Goal: Complete application form

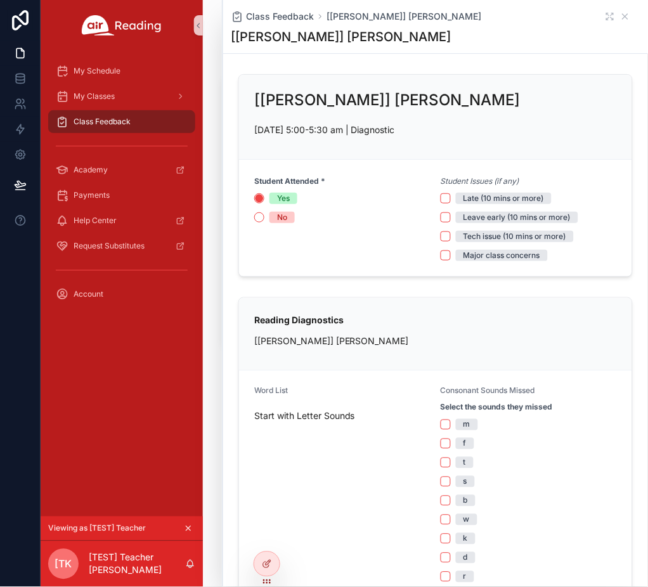
click at [133, 412] on div "My Schedule My Classes Class Feedback Academy Payments Help Center Request Subs…" at bounding box center [122, 284] width 162 height 466
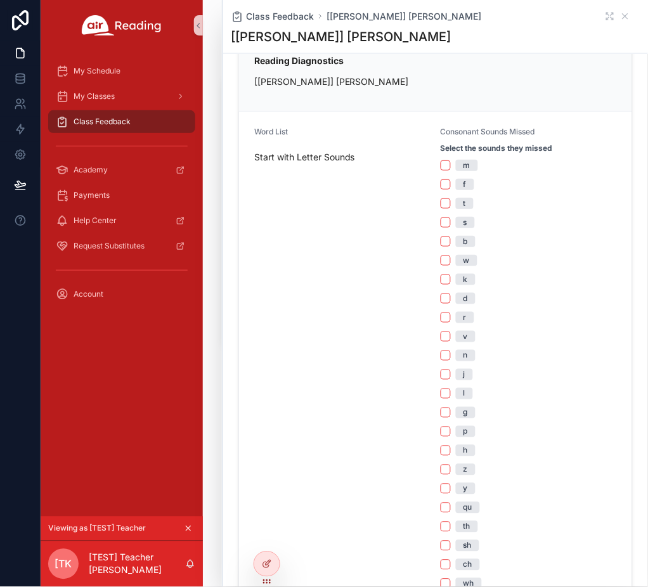
scroll to position [253, 0]
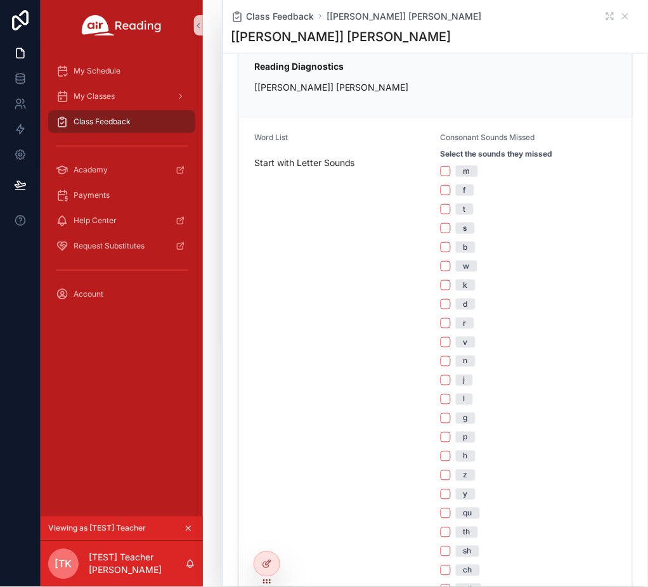
click at [463, 175] on div "m" at bounding box center [466, 170] width 7 height 11
click at [451, 175] on button "m" at bounding box center [445, 171] width 10 height 10
click at [463, 231] on div "s" at bounding box center [465, 227] width 4 height 11
click at [451, 231] on button "s" at bounding box center [445, 228] width 10 height 10
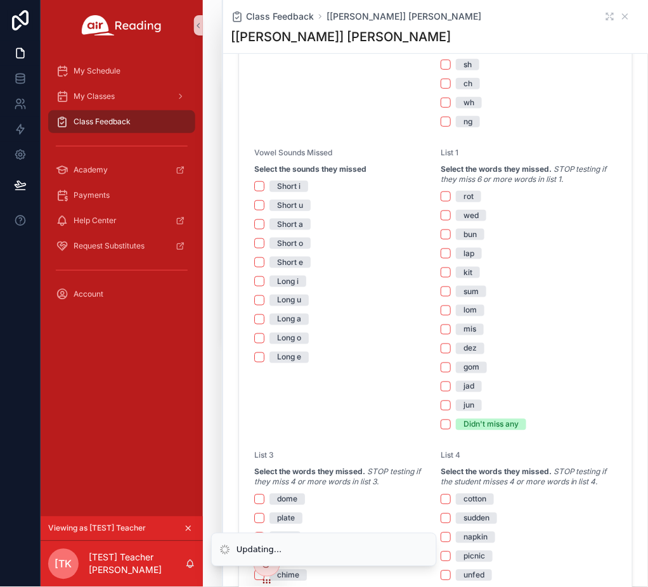
scroll to position [760, 0]
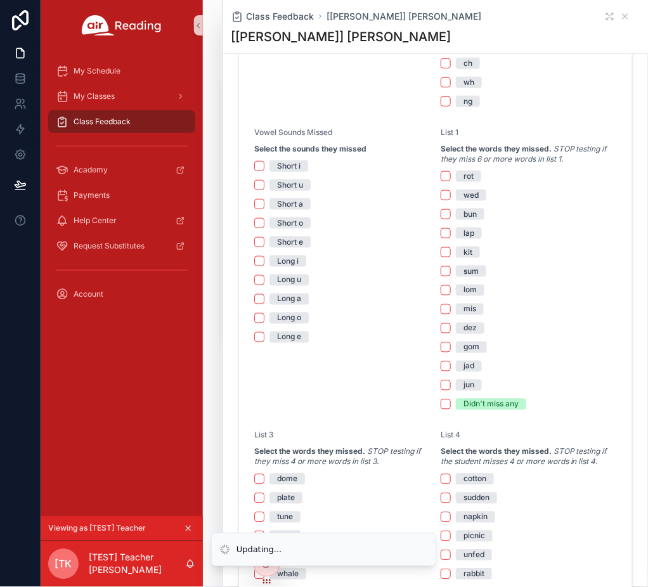
click at [279, 182] on div "Short u" at bounding box center [290, 184] width 26 height 11
click at [264, 182] on button "Short u" at bounding box center [259, 185] width 10 height 10
click at [287, 278] on div "Long u" at bounding box center [289, 279] width 24 height 11
click at [264, 278] on button "Long u" at bounding box center [259, 280] width 10 height 10
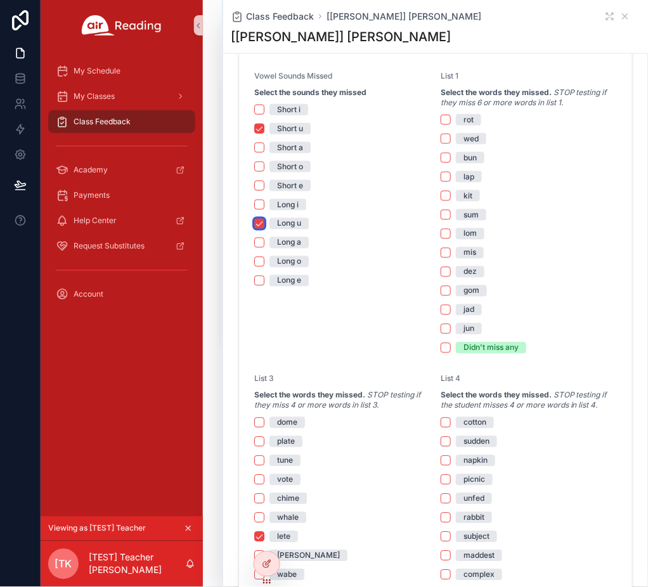
scroll to position [845, 0]
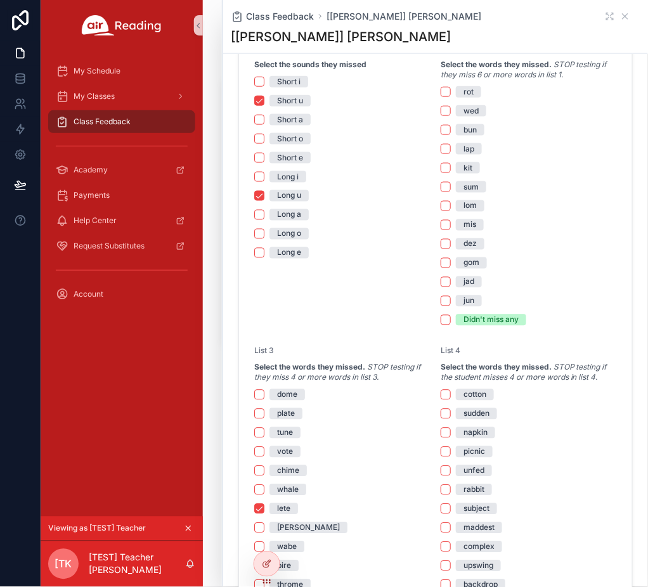
click at [471, 322] on div "Didn't miss any" at bounding box center [490, 319] width 55 height 11
click at [451, 322] on button "Didn't miss any" at bounding box center [445, 320] width 10 height 10
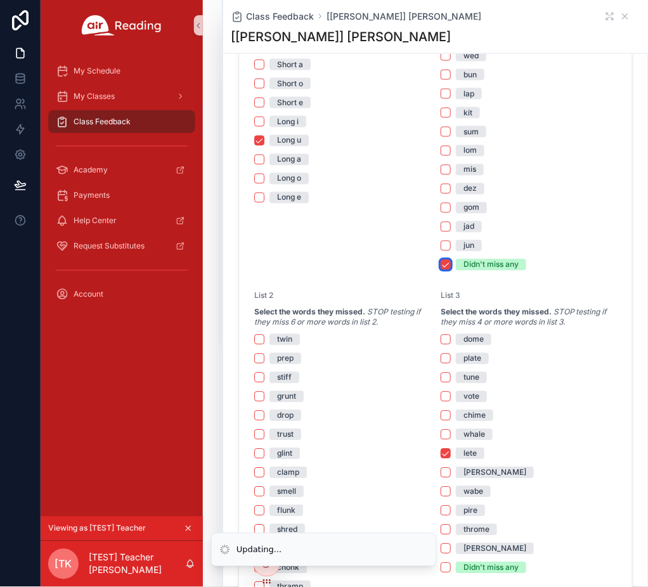
scroll to position [929, 0]
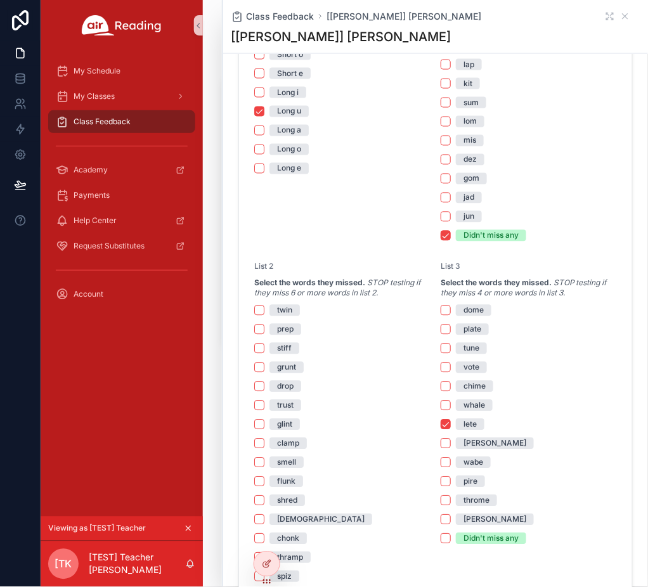
click at [474, 236] on div "Didn't miss any" at bounding box center [490, 235] width 55 height 11
click at [451, 236] on button "Didn't miss any" at bounding box center [445, 236] width 10 height 10
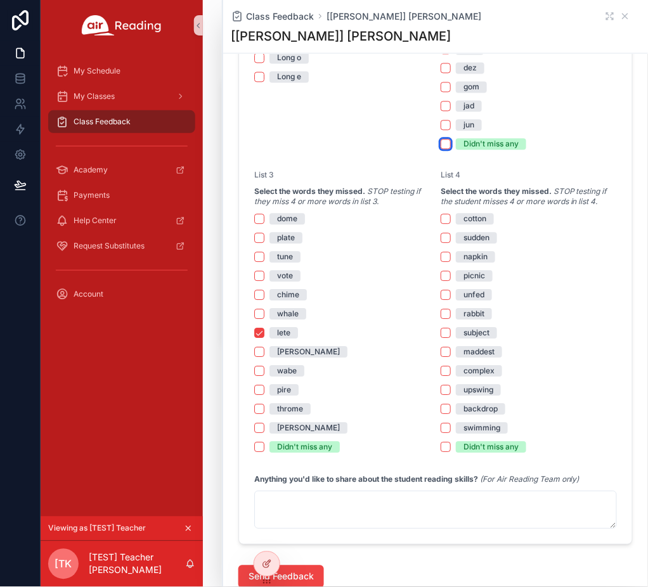
scroll to position [1014, 0]
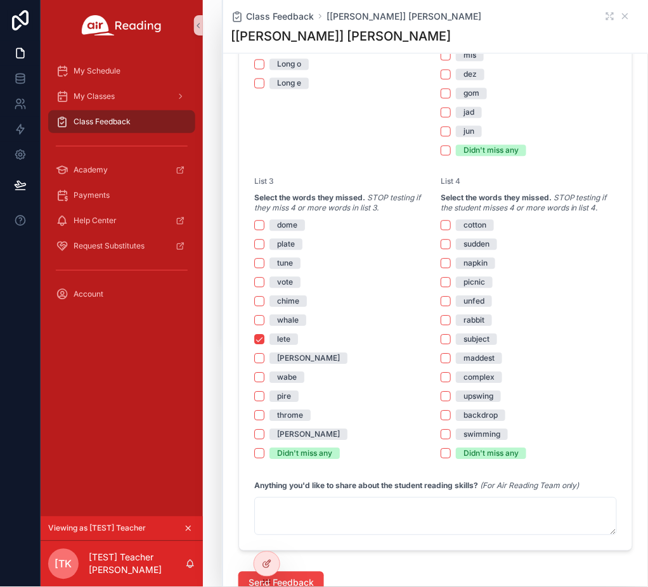
click at [479, 150] on div "Didn't miss any" at bounding box center [490, 150] width 55 height 11
click at [451, 150] on button "Didn't miss any" at bounding box center [445, 151] width 10 height 10
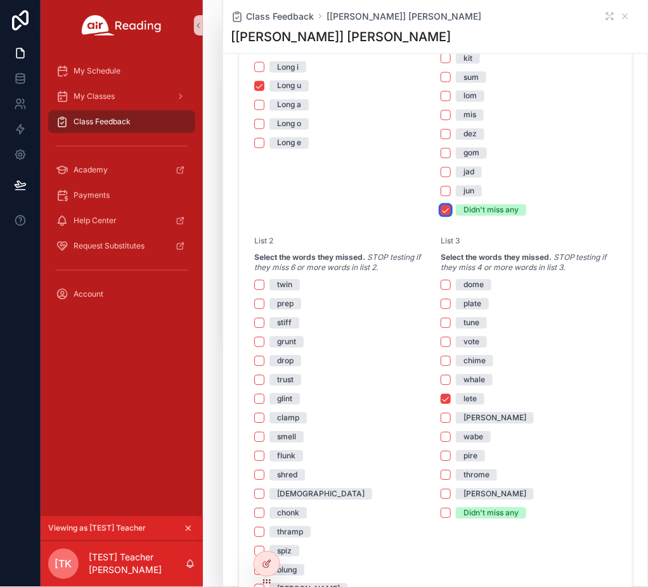
scroll to position [929, 0]
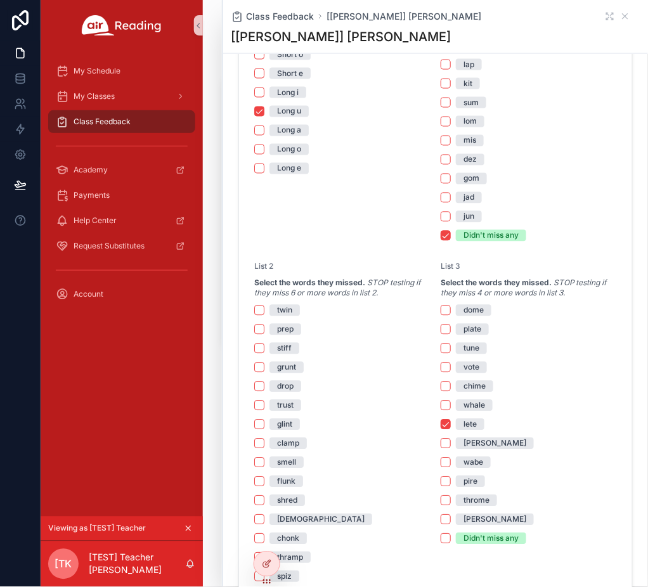
click at [497, 236] on div "Didn't miss any" at bounding box center [490, 235] width 55 height 11
click at [451, 236] on button "Didn't miss any" at bounding box center [445, 236] width 10 height 10
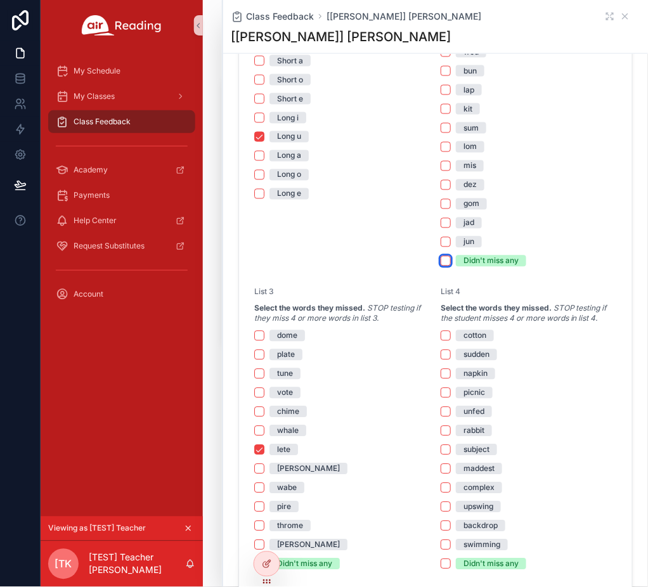
scroll to position [1014, 0]
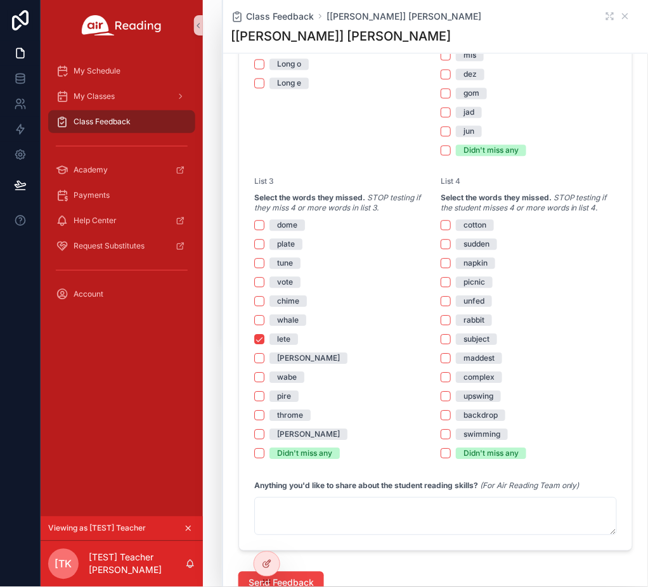
click at [274, 334] on span "lete" at bounding box center [283, 339] width 29 height 11
click at [264, 335] on button "lete" at bounding box center [259, 340] width 10 height 10
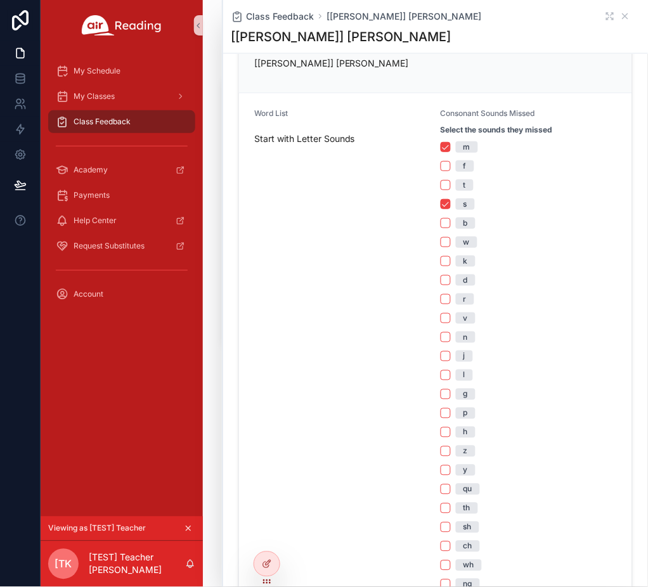
scroll to position [248, 0]
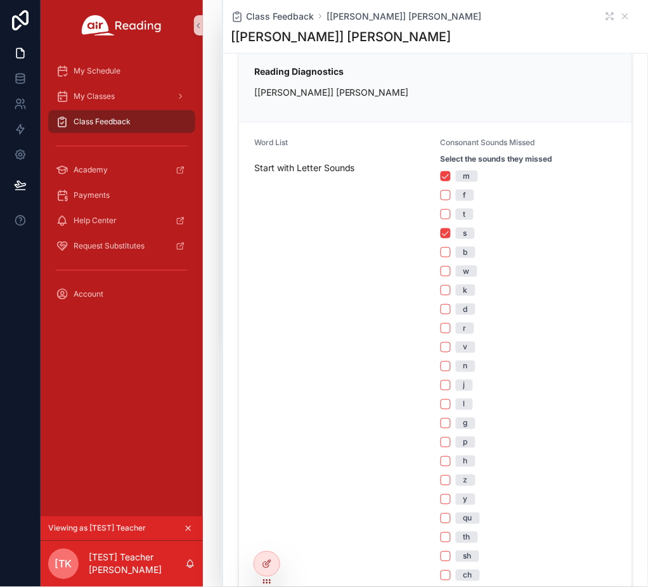
click at [463, 178] on div "m" at bounding box center [466, 175] width 7 height 11
click at [451, 178] on button "m" at bounding box center [445, 176] width 10 height 10
click at [462, 234] on span "s" at bounding box center [465, 232] width 19 height 11
click at [451, 234] on button "s" at bounding box center [445, 233] width 10 height 10
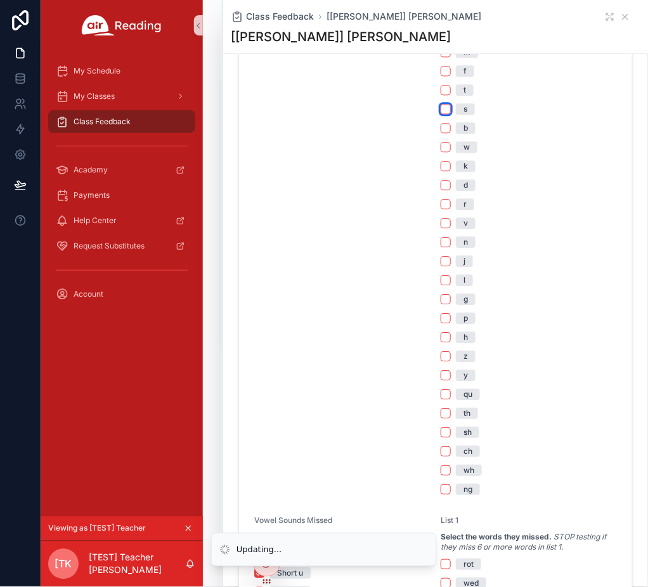
scroll to position [502, 0]
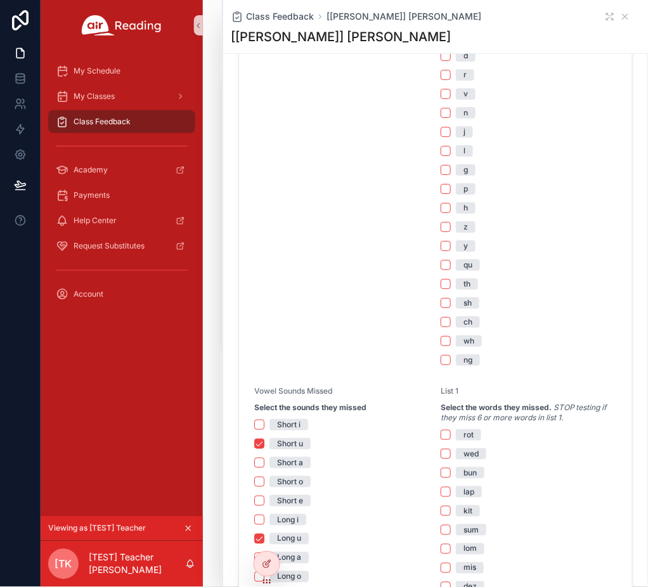
click at [291, 436] on div "Short i Short u Short a Short o Short e Long i Long u Long a Long o Long e" at bounding box center [342, 510] width 176 height 182
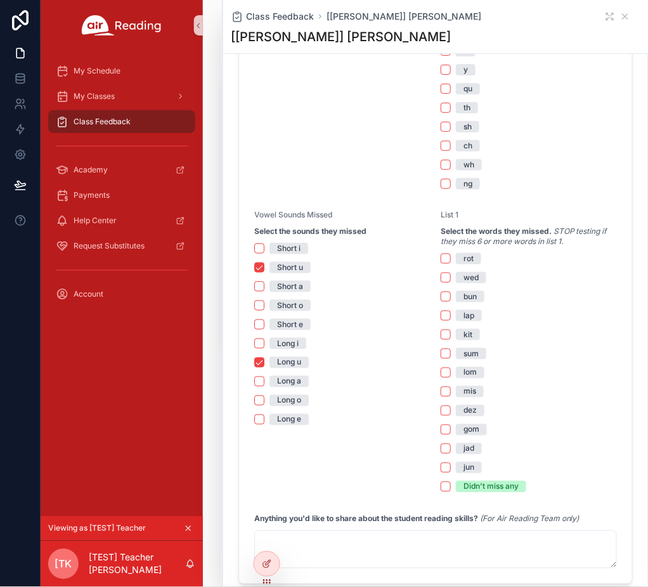
scroll to position [671, 0]
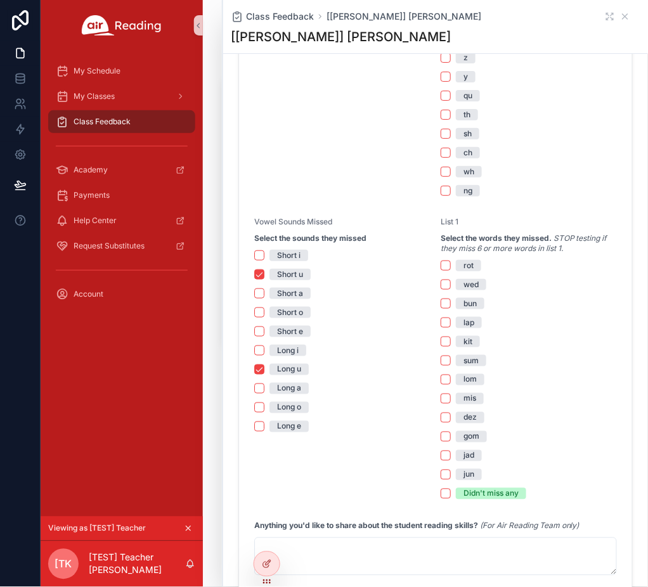
click at [280, 277] on div "Short u" at bounding box center [290, 274] width 26 height 11
click at [264, 277] on button "Short u" at bounding box center [259, 274] width 10 height 10
click at [302, 373] on span "Long u" at bounding box center [288, 369] width 39 height 11
click at [264, 373] on button "Long u" at bounding box center [259, 369] width 10 height 10
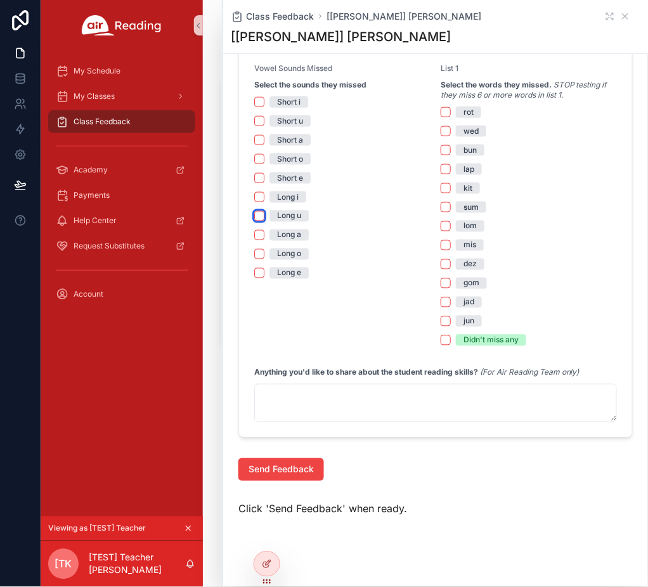
scroll to position [840, 0]
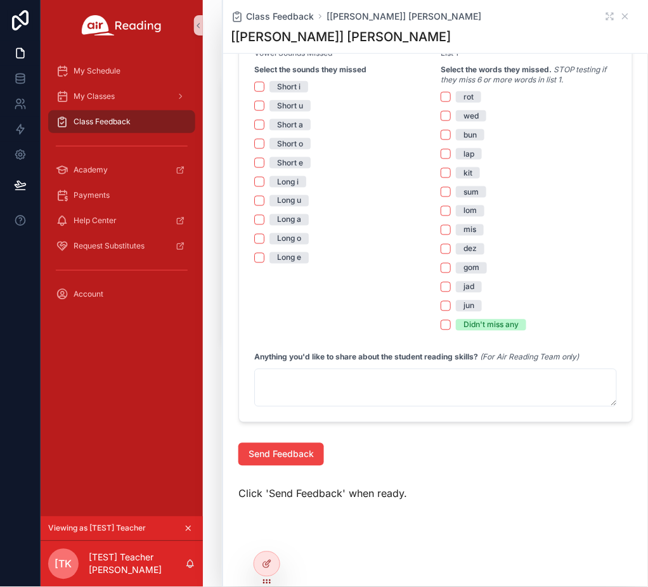
click at [487, 326] on div "Didn't miss any" at bounding box center [490, 324] width 55 height 11
click at [451, 326] on button "Didn't miss any" at bounding box center [445, 325] width 10 height 10
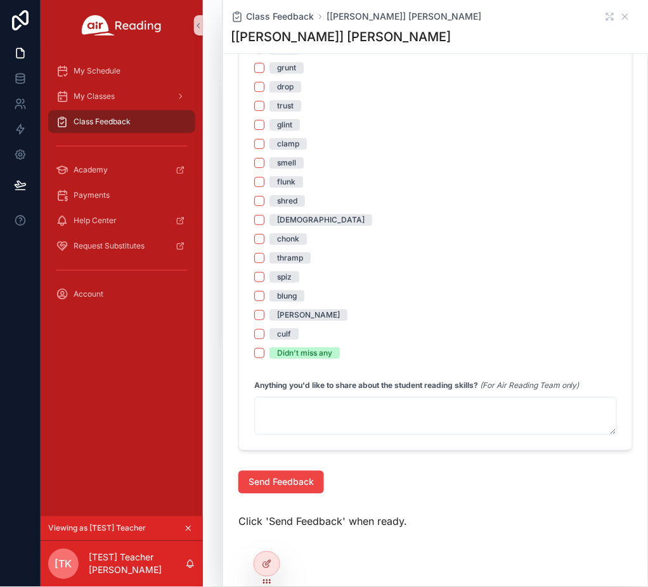
scroll to position [1257, 0]
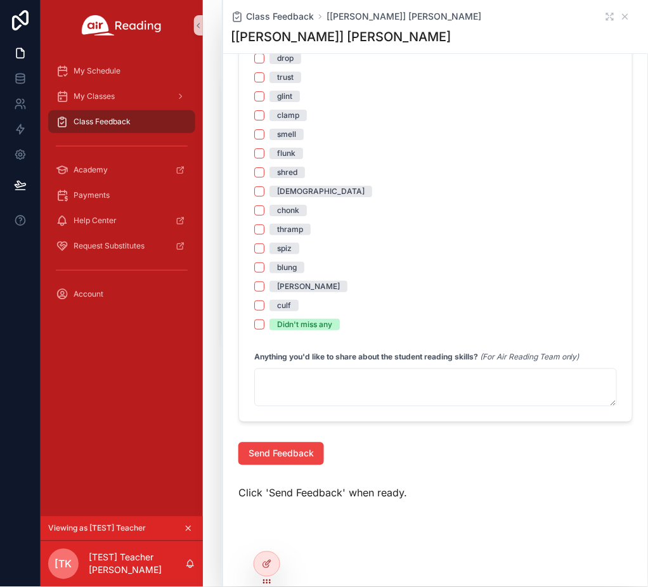
click at [275, 173] on span "shred" at bounding box center [286, 172] width 35 height 11
click at [264, 173] on button "shred" at bounding box center [259, 172] width 10 height 10
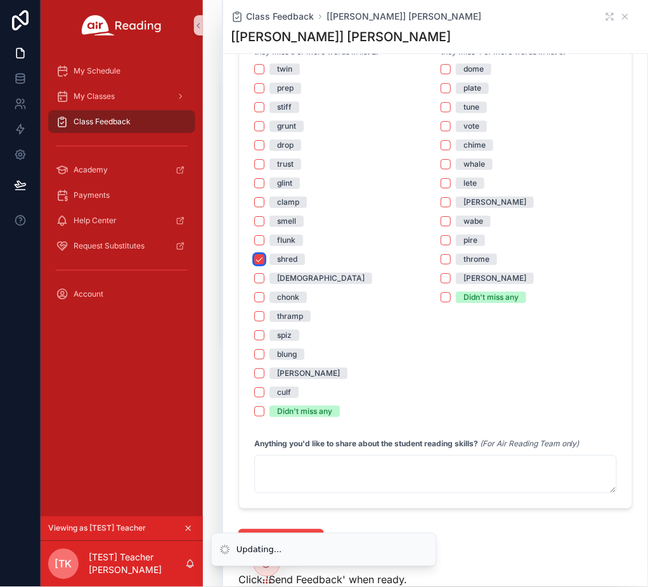
scroll to position [1004, 0]
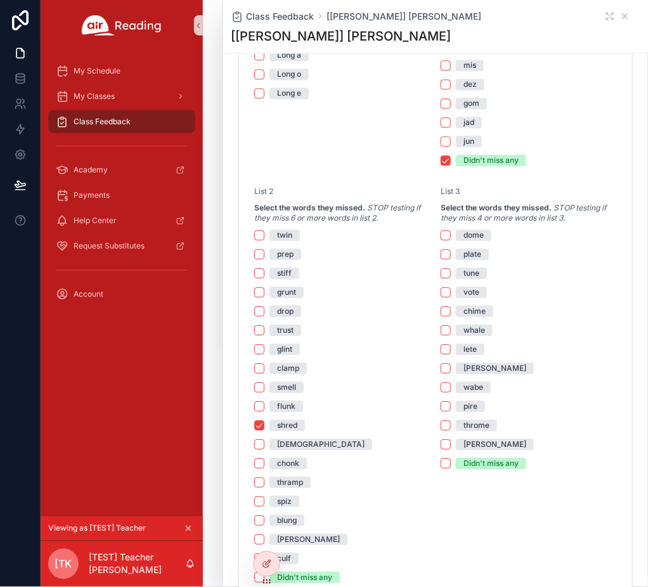
click at [293, 423] on div "shred" at bounding box center [287, 425] width 20 height 11
click at [264, 423] on button "shred" at bounding box center [259, 426] width 10 height 10
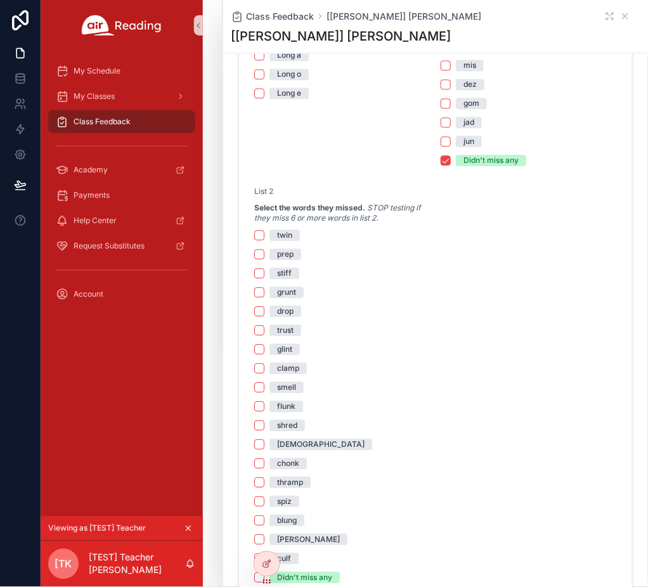
click at [302, 258] on div "prep" at bounding box center [342, 254] width 176 height 11
click at [298, 255] on span "prep" at bounding box center [285, 254] width 32 height 11
click at [264, 255] on button "prep" at bounding box center [259, 255] width 10 height 10
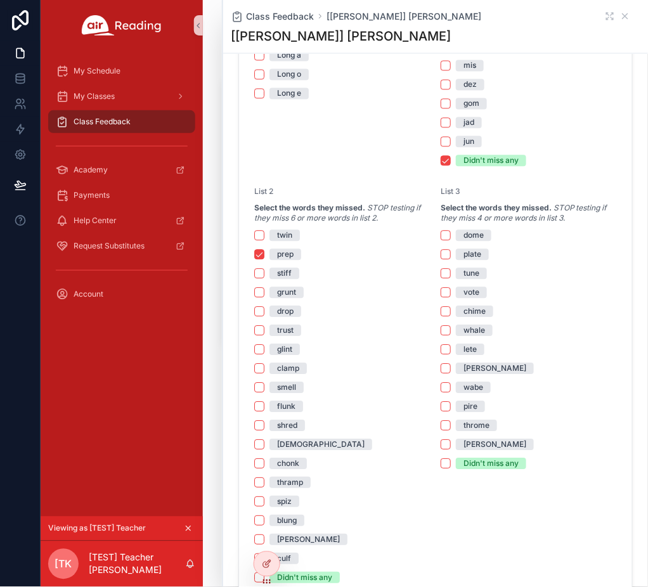
click at [275, 293] on span "grunt" at bounding box center [286, 292] width 34 height 11
click at [264, 293] on button "grunt" at bounding box center [259, 293] width 10 height 10
click at [277, 330] on div "trust" at bounding box center [285, 330] width 16 height 11
click at [264, 330] on button "trust" at bounding box center [259, 331] width 10 height 10
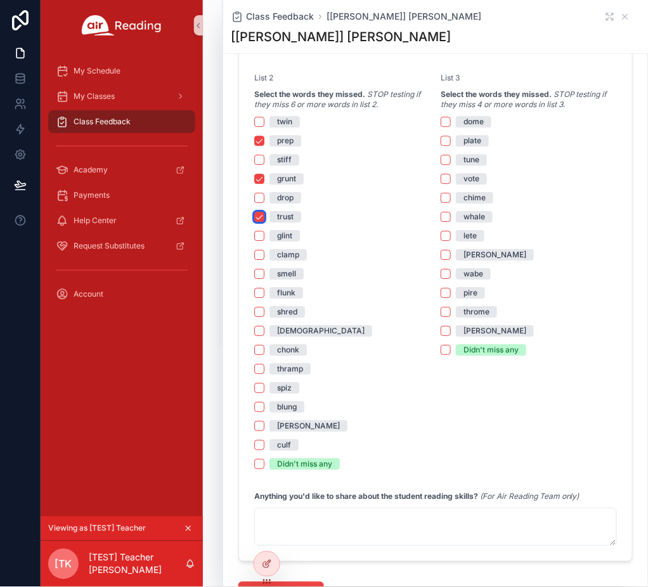
scroll to position [1088, 0]
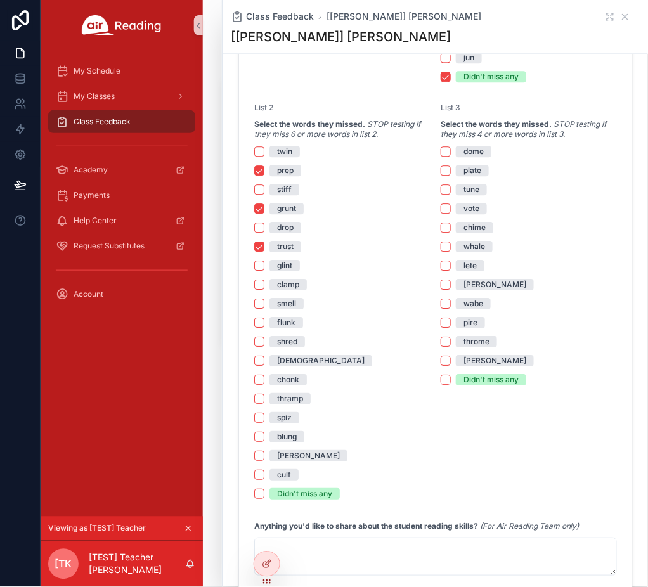
drag, startPoint x: 460, startPoint y: 169, endPoint x: 467, endPoint y: 191, distance: 23.2
click at [463, 169] on div "plate" at bounding box center [472, 170] width 18 height 11
click at [451, 169] on button "plate" at bounding box center [445, 170] width 10 height 10
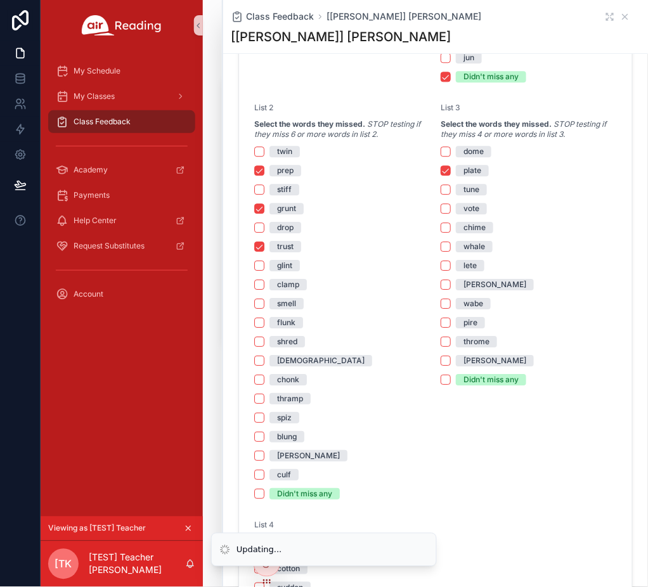
click at [469, 193] on div "tune" at bounding box center [471, 189] width 16 height 11
click at [451, 193] on button "tune" at bounding box center [445, 189] width 10 height 10
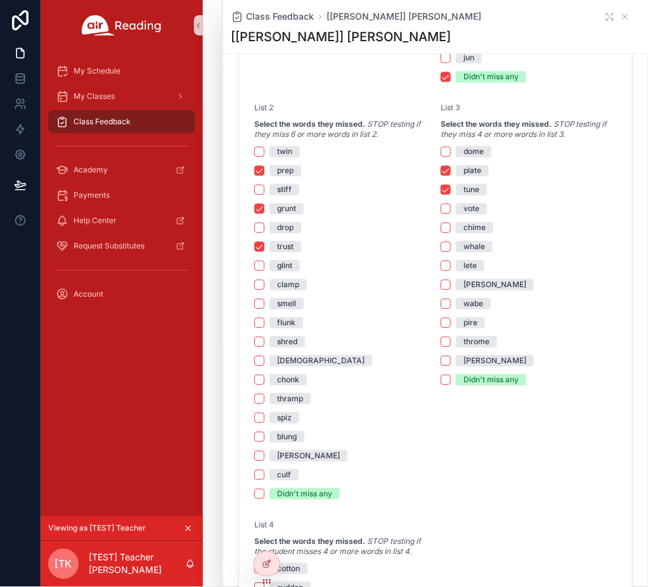
click at [471, 212] on div "vote" at bounding box center [471, 208] width 16 height 11
click at [451, 212] on button "vote" at bounding box center [445, 208] width 10 height 10
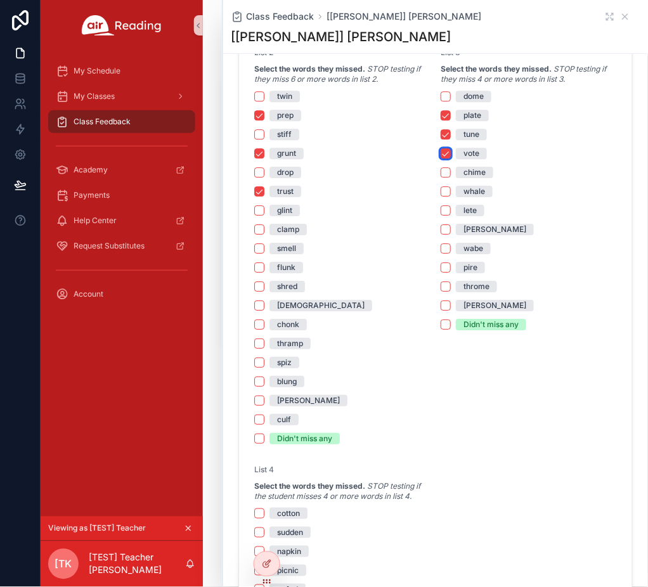
scroll to position [1172, 0]
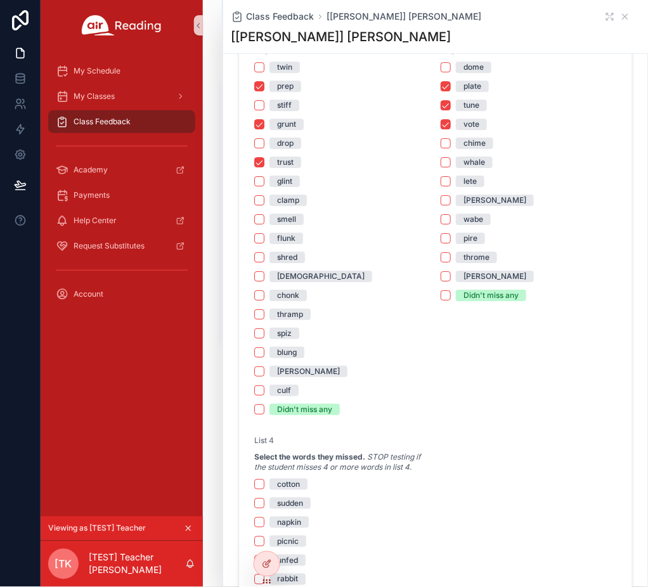
click at [471, 217] on div "wabe" at bounding box center [473, 219] width 20 height 11
click at [451, 217] on button "wabe" at bounding box center [445, 219] width 10 height 10
click at [473, 238] on span "pire" at bounding box center [470, 238] width 29 height 11
click at [451, 238] on button "pire" at bounding box center [445, 238] width 10 height 10
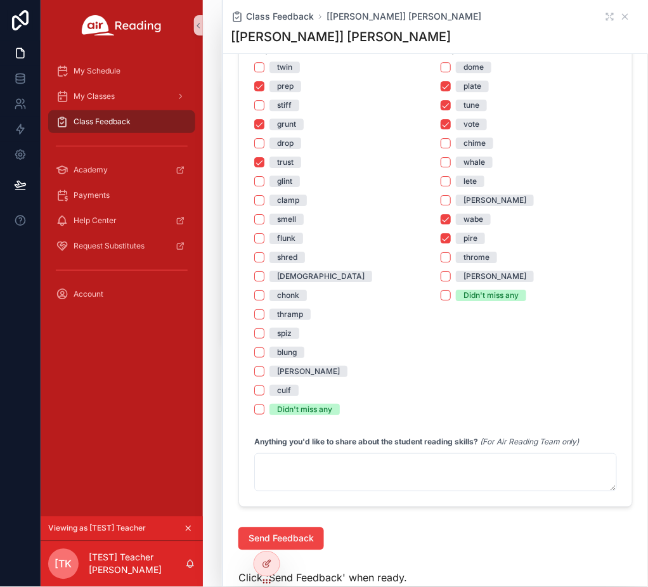
click at [456, 253] on span "throme" at bounding box center [476, 257] width 41 height 11
click at [451, 253] on button "throme" at bounding box center [445, 257] width 10 height 10
click at [471, 257] on div "throme" at bounding box center [476, 257] width 26 height 11
click at [451, 257] on button "throme" at bounding box center [445, 257] width 10 height 10
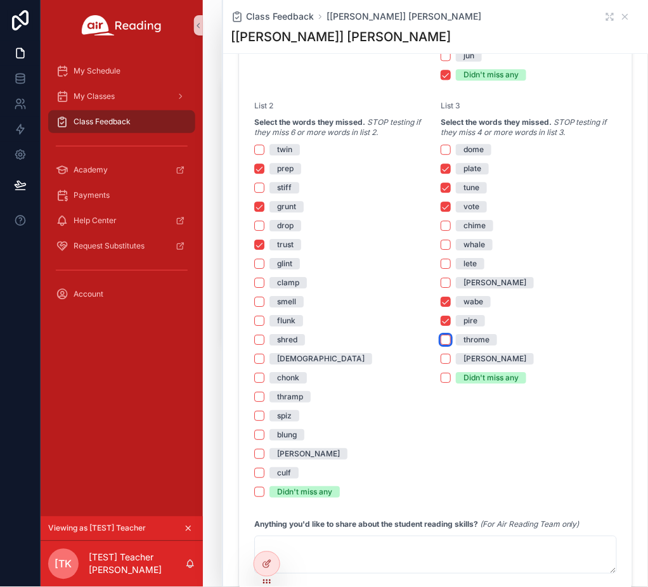
scroll to position [1088, 0]
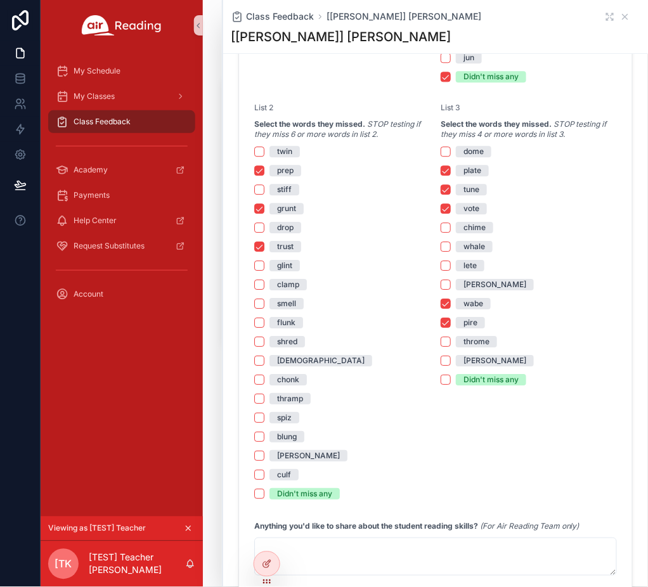
click at [467, 322] on div "pire" at bounding box center [470, 322] width 14 height 11
click at [451, 322] on button "pire" at bounding box center [445, 322] width 10 height 10
click at [467, 305] on div "wabe" at bounding box center [473, 303] width 20 height 11
click at [451, 305] on button "wabe" at bounding box center [445, 303] width 10 height 10
click at [463, 203] on div "vote" at bounding box center [471, 208] width 16 height 11
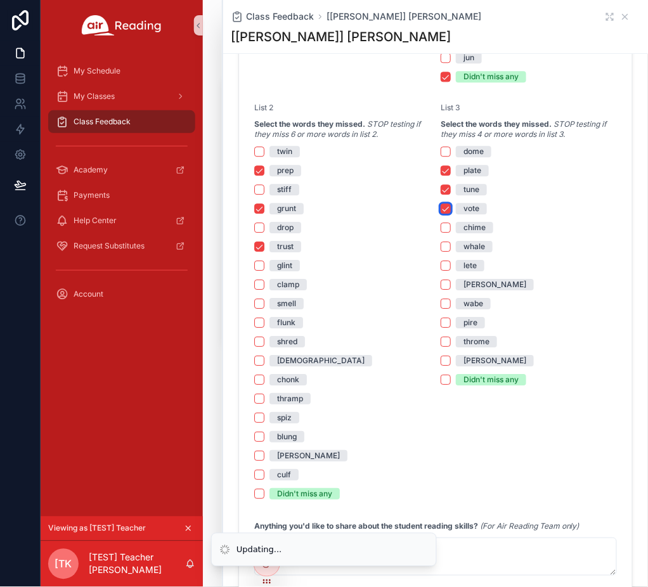
click at [451, 203] on button "vote" at bounding box center [445, 208] width 10 height 10
click at [463, 189] on div "tune" at bounding box center [471, 189] width 16 height 11
click at [451, 189] on button "tune" at bounding box center [445, 189] width 10 height 10
click at [463, 170] on div "plate" at bounding box center [472, 170] width 18 height 11
click at [451, 170] on button "plate" at bounding box center [445, 170] width 10 height 10
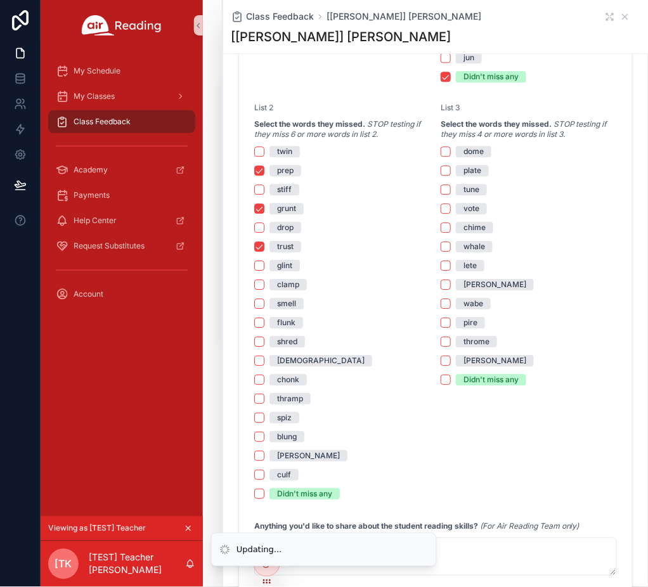
click at [283, 165] on div "prep" at bounding box center [285, 170] width 16 height 11
click at [264, 165] on button "prep" at bounding box center [259, 170] width 10 height 10
click at [283, 208] on div "grunt" at bounding box center [286, 208] width 19 height 11
click at [264, 208] on button "grunt" at bounding box center [259, 208] width 10 height 10
click at [290, 248] on div "trust" at bounding box center [285, 246] width 16 height 11
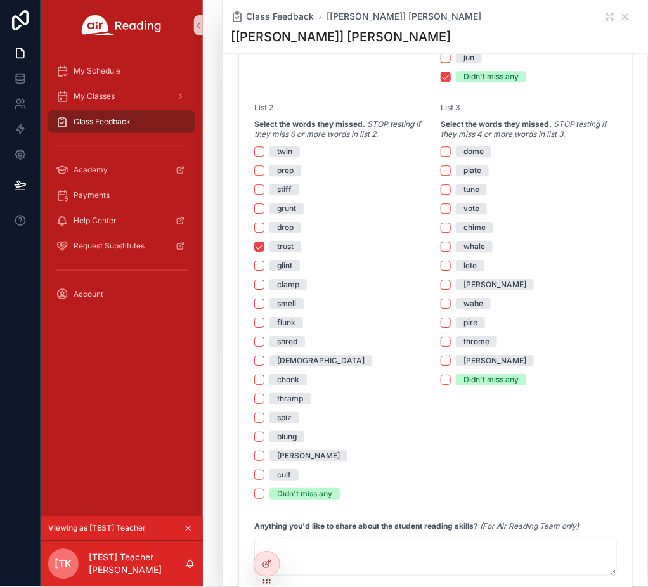
click at [264, 248] on button "trust" at bounding box center [259, 246] width 10 height 10
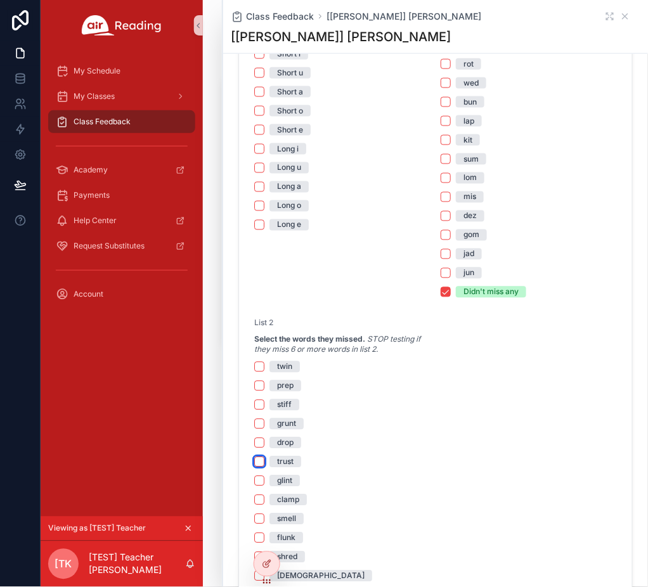
scroll to position [750, 0]
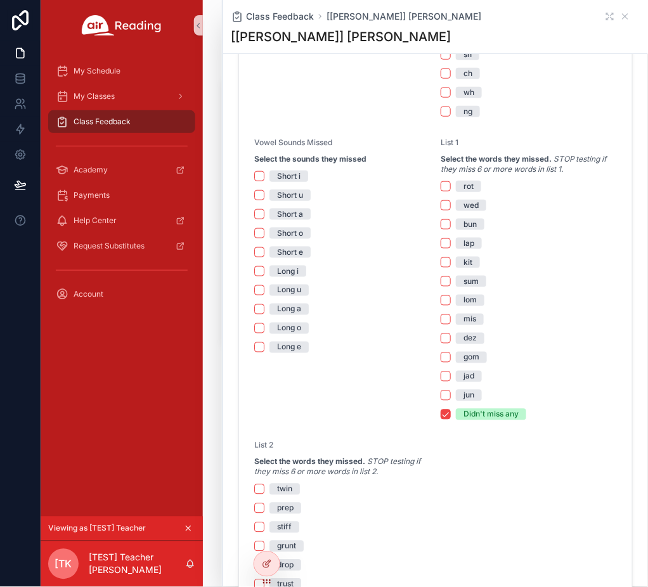
click at [496, 411] on div "Didn't miss any" at bounding box center [490, 414] width 55 height 11
click at [451, 411] on button "Didn't miss any" at bounding box center [445, 414] width 10 height 10
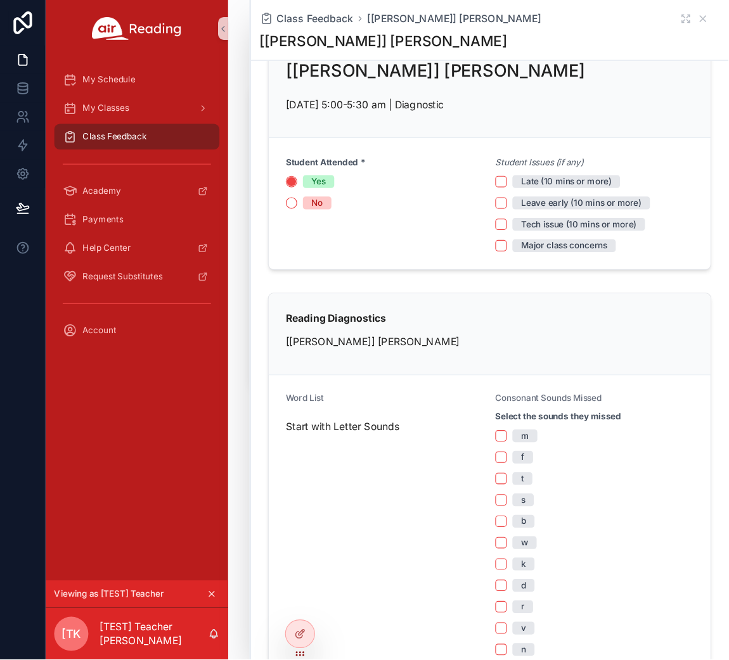
scroll to position [0, 0]
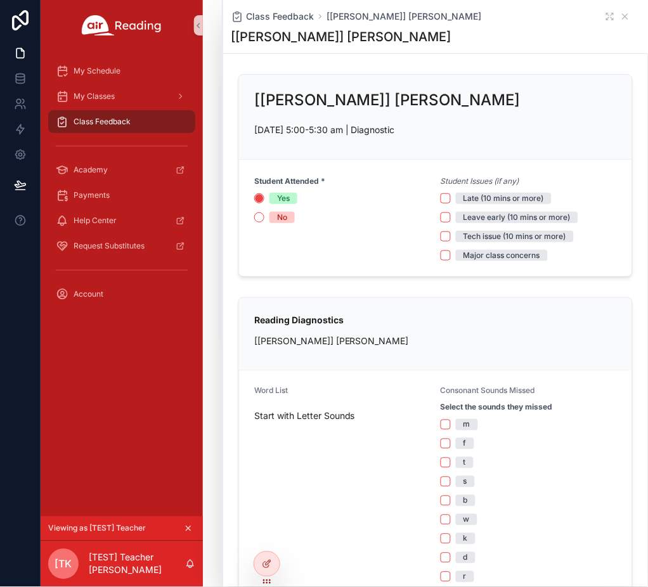
type button "on"
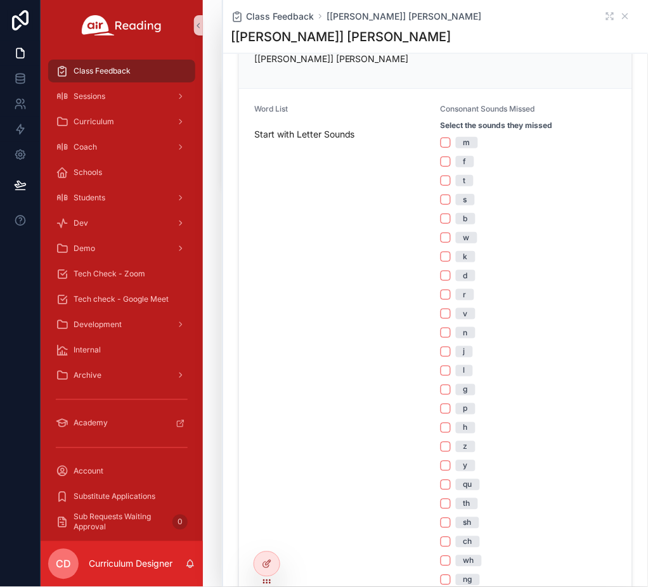
scroll to position [253, 0]
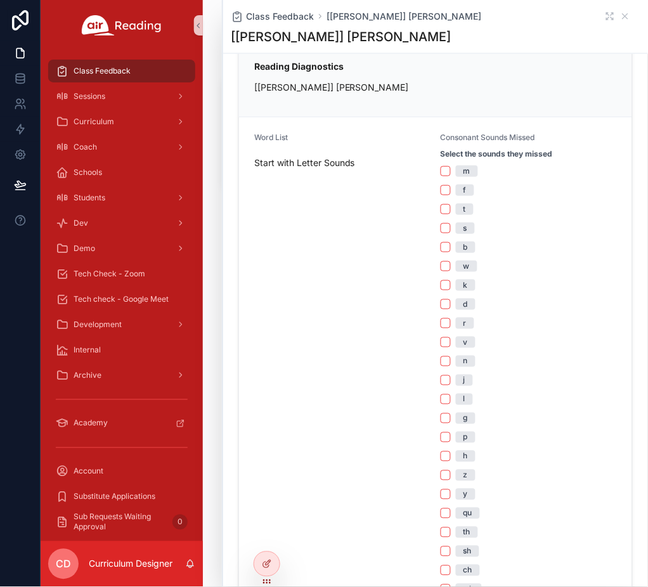
click at [463, 283] on div "k" at bounding box center [465, 284] width 4 height 11
click at [451, 283] on button "k" at bounding box center [445, 285] width 10 height 10
click at [463, 346] on div "v" at bounding box center [465, 341] width 4 height 11
click at [451, 346] on button "v" at bounding box center [445, 342] width 10 height 10
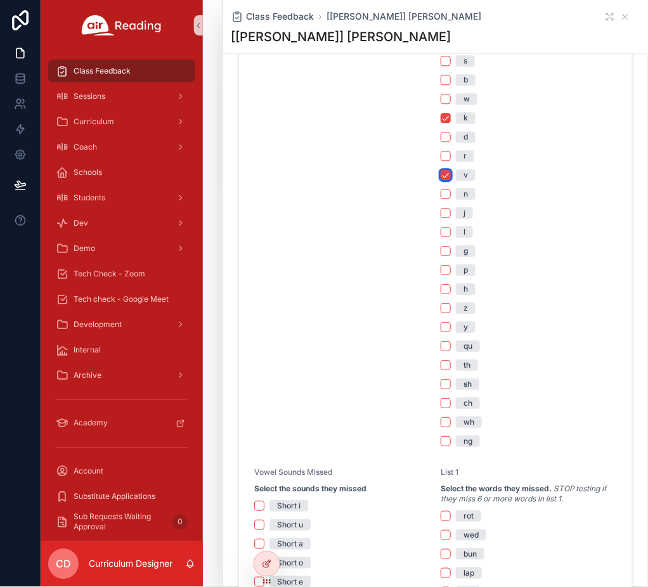
scroll to position [338, 0]
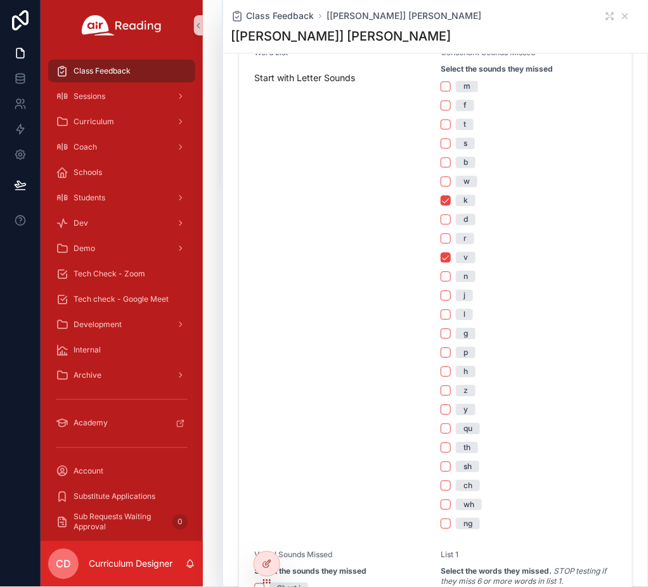
drag, startPoint x: 455, startPoint y: 262, endPoint x: 461, endPoint y: 244, distance: 18.6
click at [458, 262] on span "v" at bounding box center [466, 257] width 20 height 11
click at [451, 262] on button "v" at bounding box center [445, 258] width 10 height 10
click at [463, 202] on span "k" at bounding box center [466, 200] width 20 height 11
click at [451, 202] on button "k" at bounding box center [445, 201] width 10 height 10
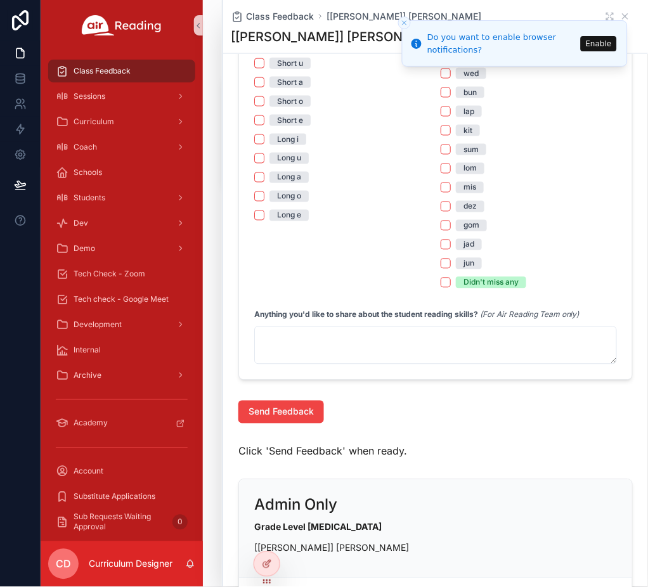
scroll to position [909, 0]
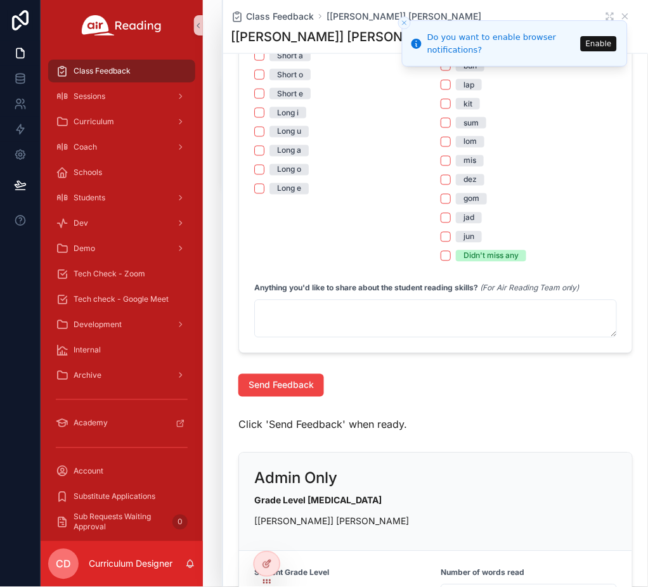
click at [469, 251] on div "Didn't miss any" at bounding box center [490, 255] width 55 height 11
click at [451, 251] on button "Didn't miss any" at bounding box center [445, 256] width 10 height 10
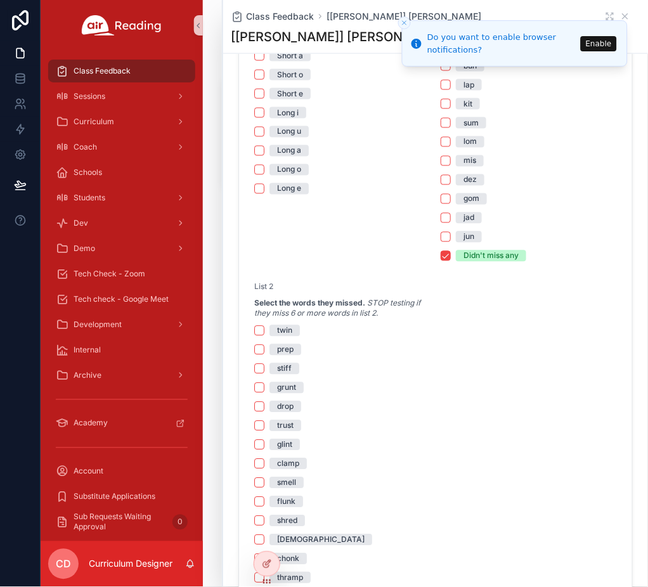
click at [464, 253] on div "Didn't miss any" at bounding box center [490, 255] width 55 height 11
click at [451, 253] on button "Didn't miss any" at bounding box center [445, 256] width 10 height 10
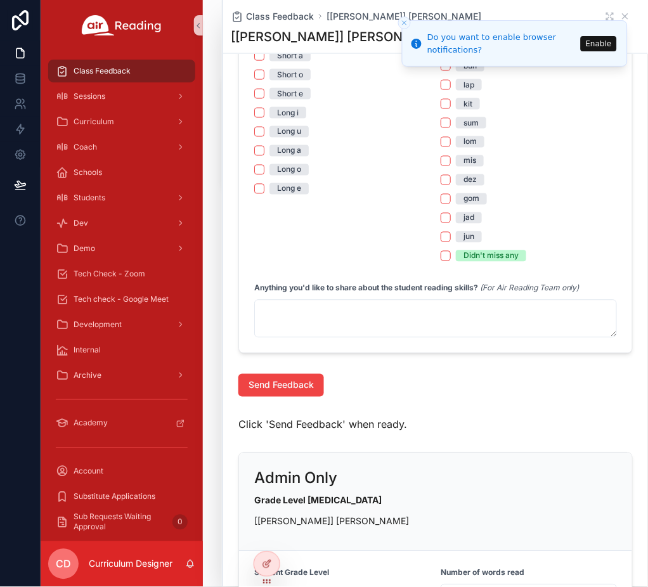
click at [464, 253] on div "Didn't miss any" at bounding box center [490, 255] width 55 height 11
click at [451, 253] on button "Didn't miss any" at bounding box center [445, 256] width 10 height 10
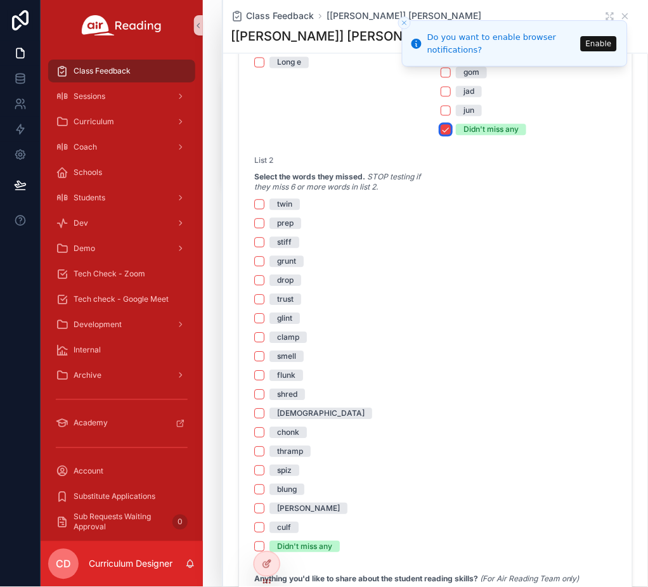
scroll to position [1078, 0]
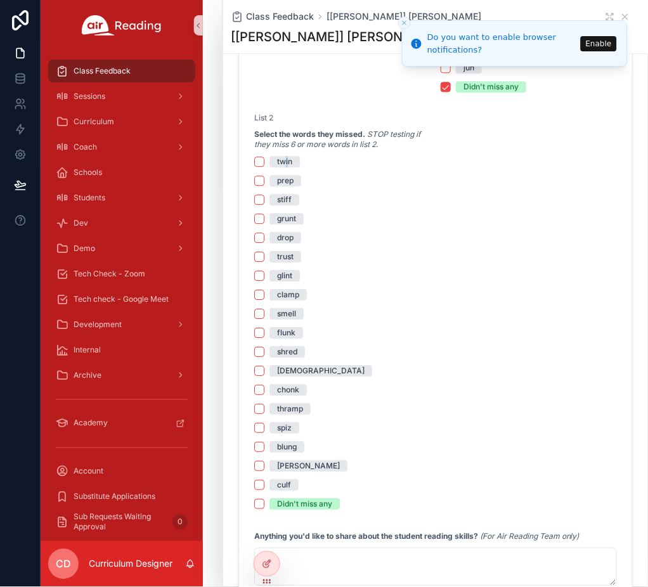
click at [288, 161] on div "twin" at bounding box center [284, 161] width 15 height 11
click at [286, 199] on div "stiff" at bounding box center [284, 199] width 15 height 11
click at [278, 198] on div "stiff" at bounding box center [284, 199] width 15 height 11
click at [264, 198] on button "stiff" at bounding box center [259, 200] width 10 height 10
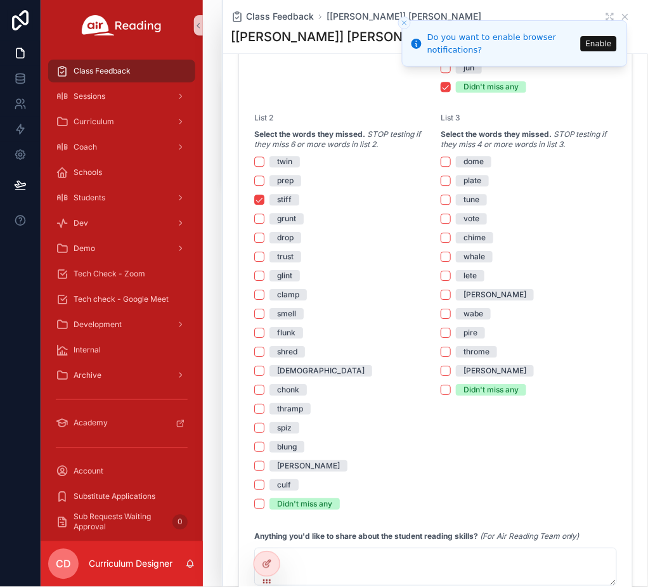
click at [288, 241] on div "drop" at bounding box center [285, 237] width 16 height 11
click at [264, 241] on button "drop" at bounding box center [259, 238] width 10 height 10
click at [288, 258] on div "trust" at bounding box center [285, 256] width 16 height 11
click at [264, 258] on button "trust" at bounding box center [259, 257] width 10 height 10
click at [475, 163] on div "dome" at bounding box center [473, 161] width 20 height 11
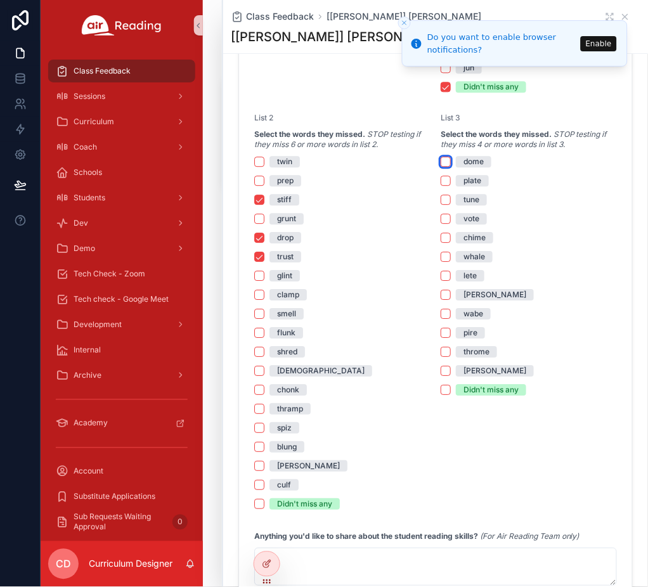
click at [451, 163] on button "dome" at bounding box center [445, 162] width 10 height 10
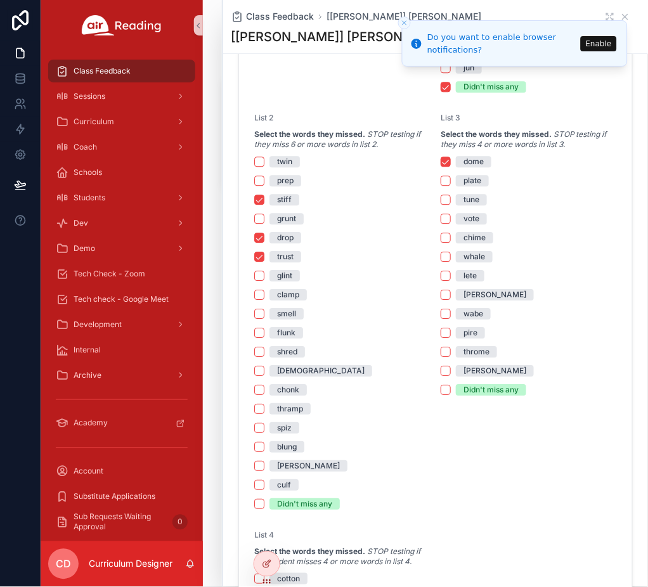
click at [466, 184] on div "plate" at bounding box center [472, 180] width 18 height 11
click at [451, 184] on button "plate" at bounding box center [445, 181] width 10 height 10
click at [468, 272] on div "lete" at bounding box center [469, 275] width 13 height 11
click at [451, 272] on button "lete" at bounding box center [445, 276] width 10 height 10
click at [456, 199] on span "tune" at bounding box center [471, 199] width 31 height 11
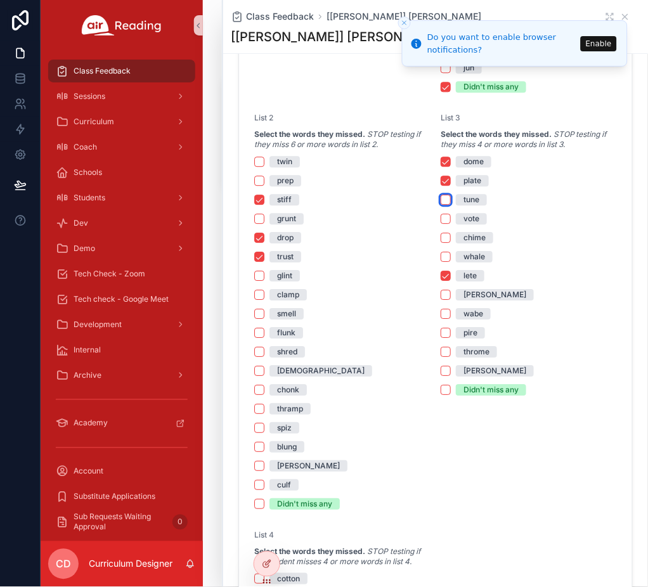
click at [451, 199] on button "tune" at bounding box center [445, 200] width 10 height 10
click at [464, 271] on div "lete" at bounding box center [469, 275] width 13 height 11
click at [451, 271] on button "lete" at bounding box center [445, 276] width 10 height 10
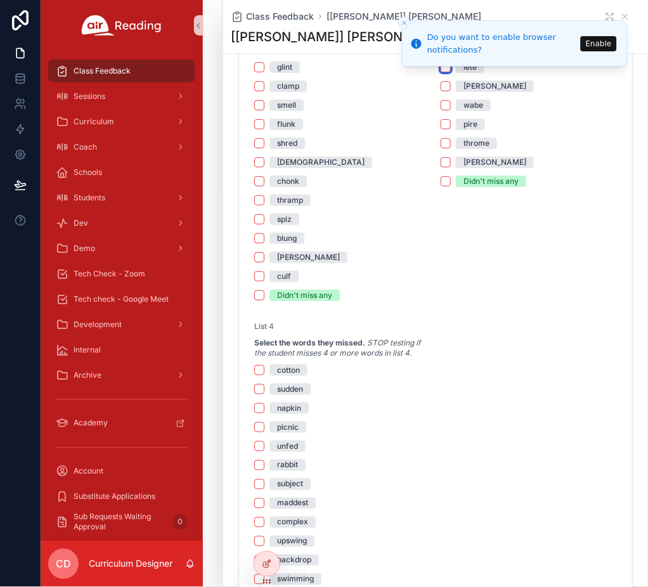
scroll to position [1247, 0]
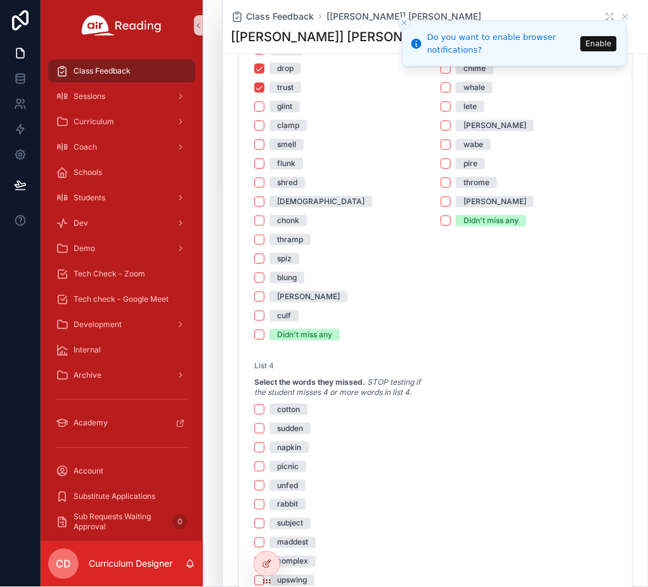
click at [456, 165] on span "pire" at bounding box center [470, 163] width 29 height 11
click at [451, 165] on button "pire" at bounding box center [445, 163] width 10 height 10
click at [463, 179] on div "throme" at bounding box center [476, 182] width 26 height 11
click at [451, 179] on button "throme" at bounding box center [445, 182] width 10 height 10
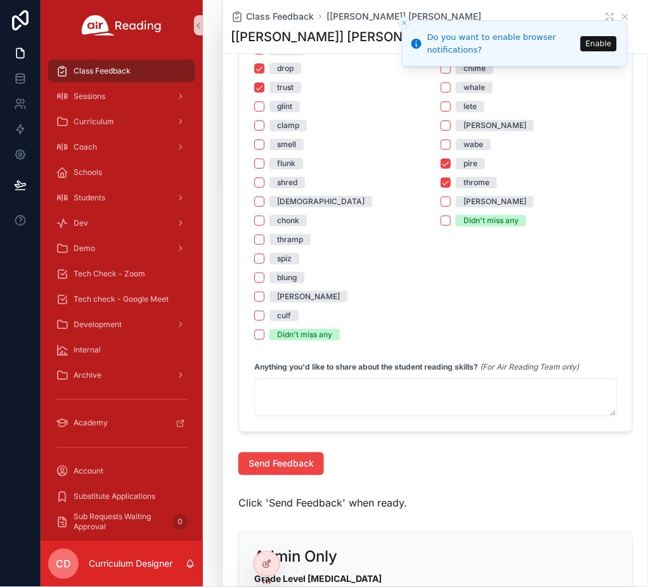
click at [469, 185] on div "throme" at bounding box center [476, 182] width 26 height 11
click at [451, 185] on button "throme" at bounding box center [445, 182] width 10 height 10
click at [466, 168] on div "pire" at bounding box center [470, 163] width 14 height 11
click at [451, 168] on button "pire" at bounding box center [445, 163] width 10 height 10
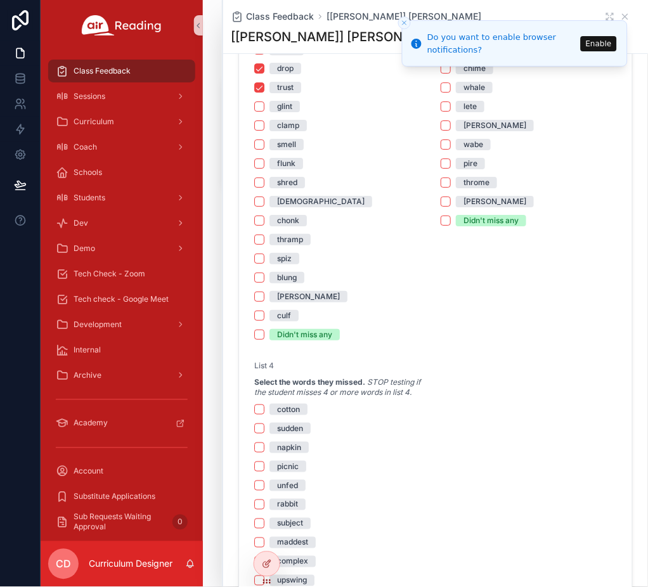
click at [467, 166] on div "pire" at bounding box center [470, 163] width 14 height 11
click at [451, 166] on button "pire" at bounding box center [445, 163] width 10 height 10
click at [465, 181] on div "throme" at bounding box center [476, 182] width 26 height 11
click at [451, 181] on button "throme" at bounding box center [445, 182] width 10 height 10
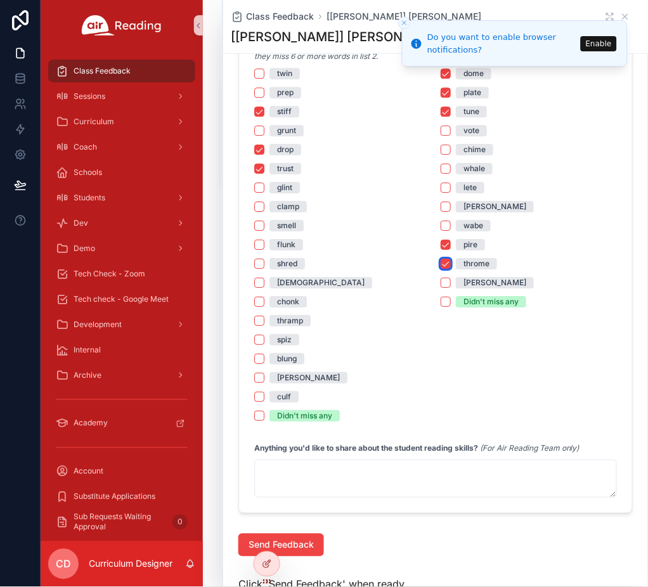
scroll to position [1162, 0]
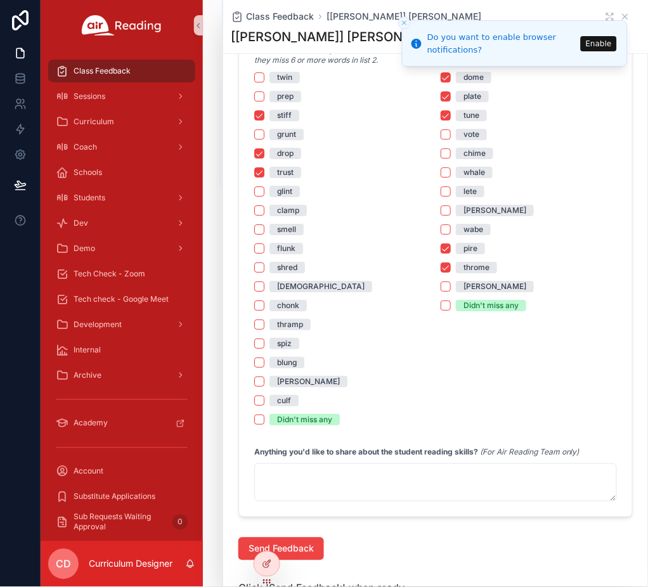
click at [470, 267] on div "throme" at bounding box center [476, 267] width 26 height 11
click at [451, 267] on button "throme" at bounding box center [445, 267] width 10 height 10
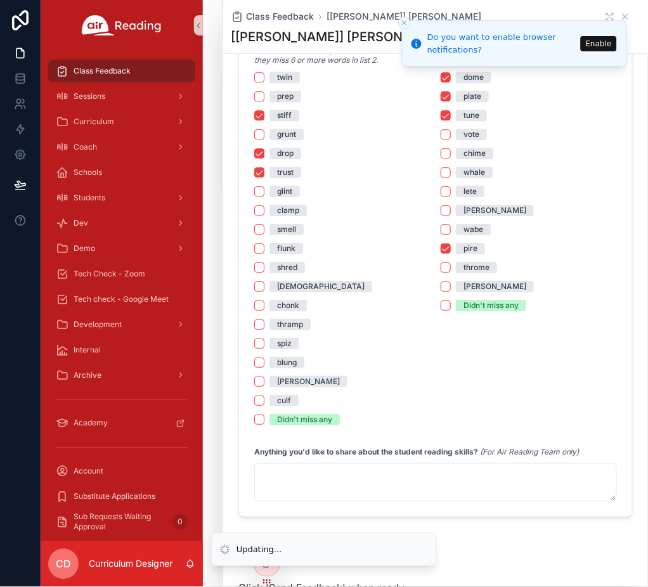
click at [470, 246] on div "pire" at bounding box center [470, 248] width 14 height 11
click at [451, 246] on button "pire" at bounding box center [445, 248] width 10 height 10
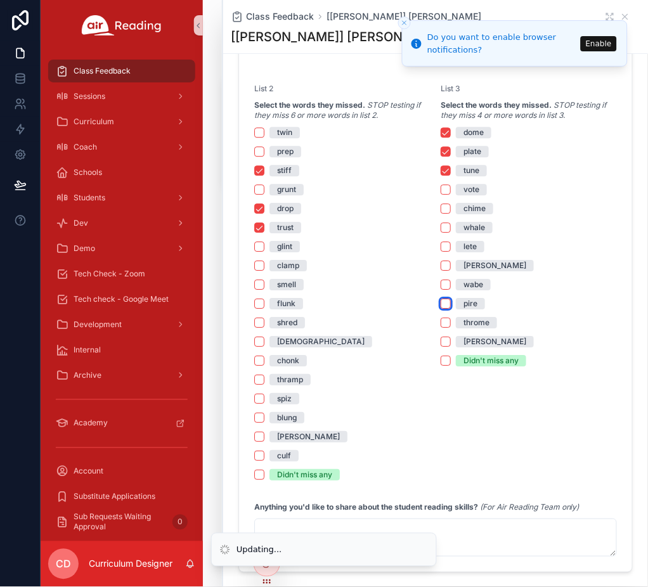
scroll to position [994, 0]
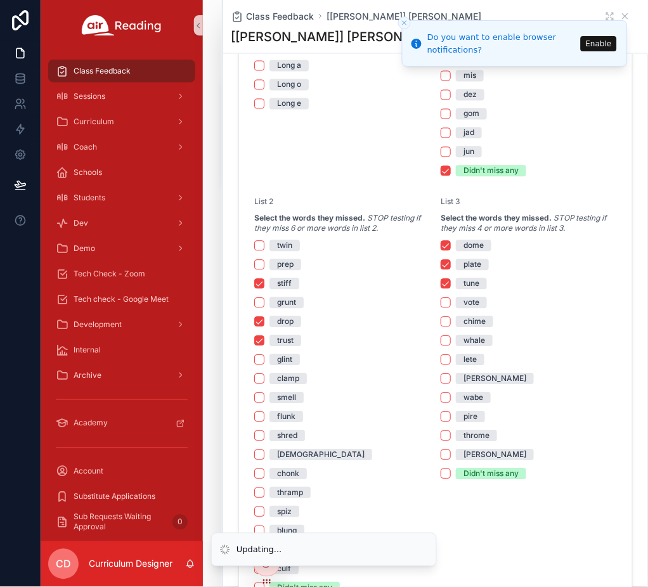
click at [473, 285] on div "tune" at bounding box center [471, 283] width 16 height 11
click at [451, 285] on button "tune" at bounding box center [445, 284] width 10 height 10
click at [470, 265] on div "plate" at bounding box center [472, 264] width 18 height 11
click at [451, 265] on button "plate" at bounding box center [445, 265] width 10 height 10
click at [468, 248] on div "dome" at bounding box center [473, 245] width 20 height 11
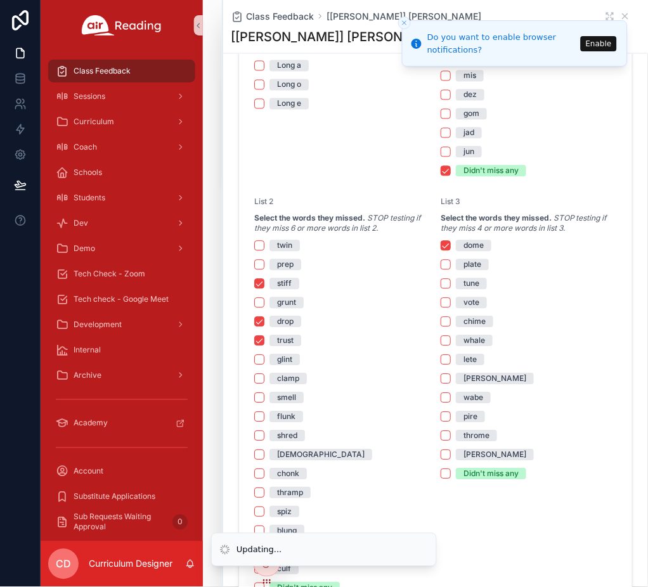
click at [451, 248] on button "dome" at bounding box center [445, 246] width 10 height 10
click at [271, 343] on span "trust" at bounding box center [285, 340] width 32 height 11
click at [264, 343] on button "trust" at bounding box center [259, 341] width 10 height 10
click at [291, 321] on div "drop" at bounding box center [285, 321] width 16 height 11
click at [286, 282] on div "stiff" at bounding box center [284, 283] width 15 height 11
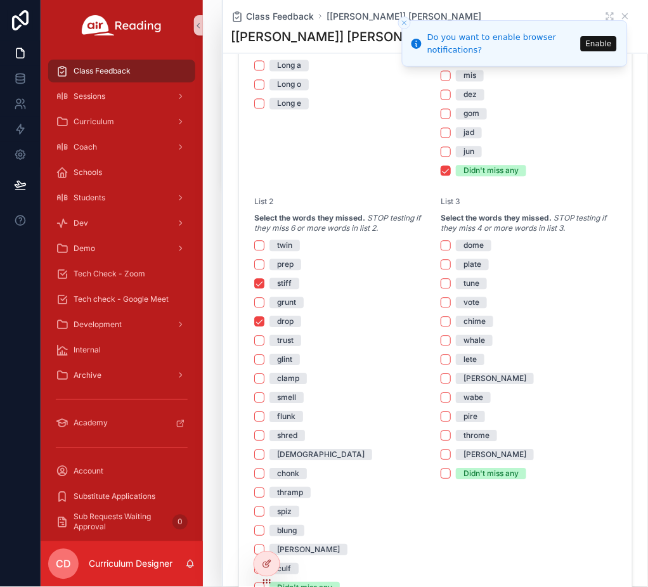
click at [264, 282] on button "stiff" at bounding box center [259, 284] width 10 height 10
click at [290, 328] on div "drop" at bounding box center [285, 321] width 16 height 11
click at [264, 327] on button "drop" at bounding box center [259, 322] width 10 height 10
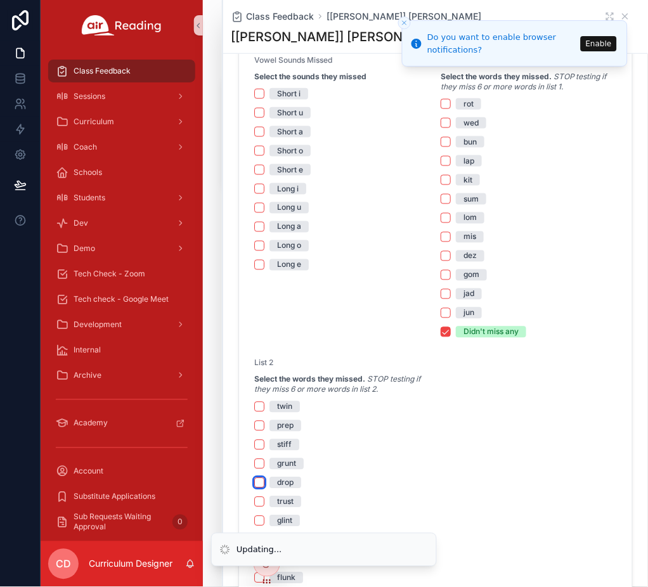
scroll to position [824, 0]
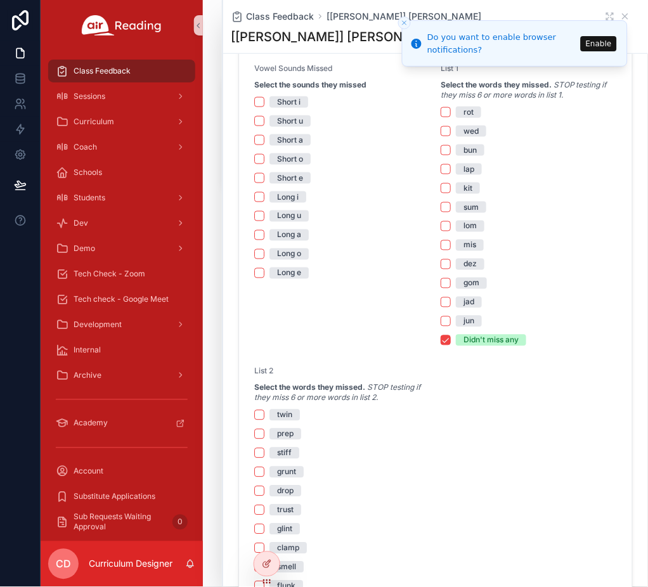
click at [494, 341] on div "Didn't miss any" at bounding box center [490, 340] width 55 height 11
click at [451, 341] on button "Didn't miss any" at bounding box center [445, 340] width 10 height 10
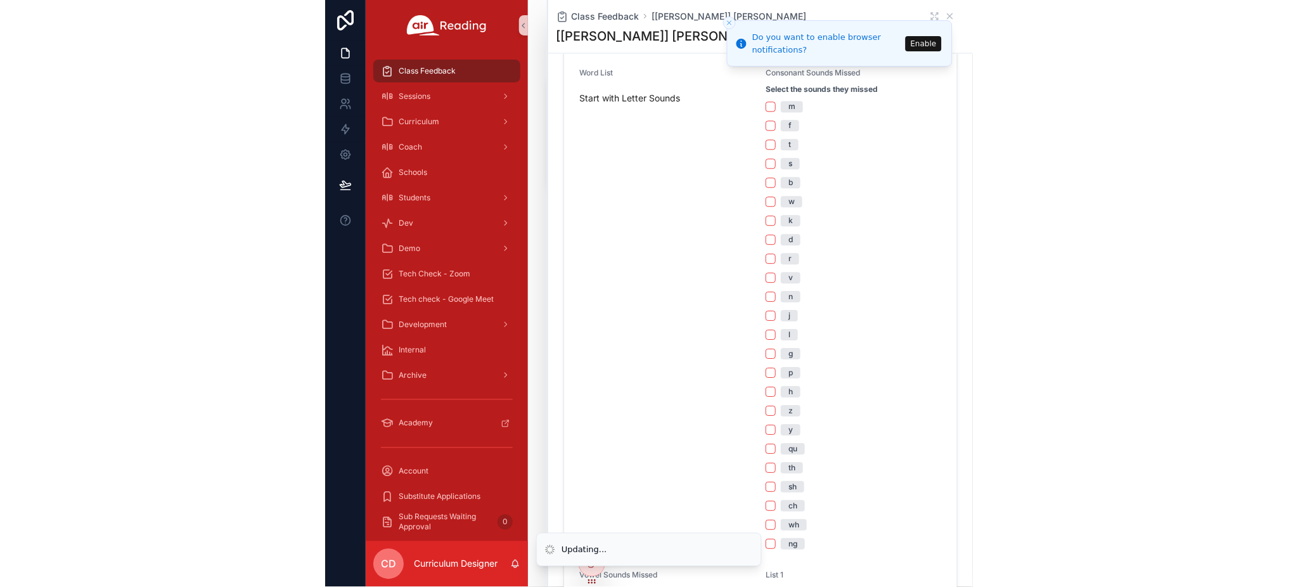
scroll to position [0, 0]
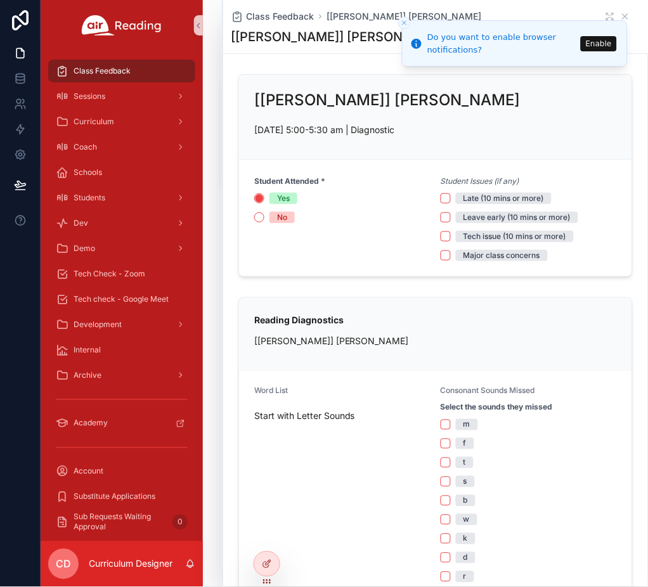
click at [406, 26] on icon "Close toast" at bounding box center [404, 23] width 8 height 8
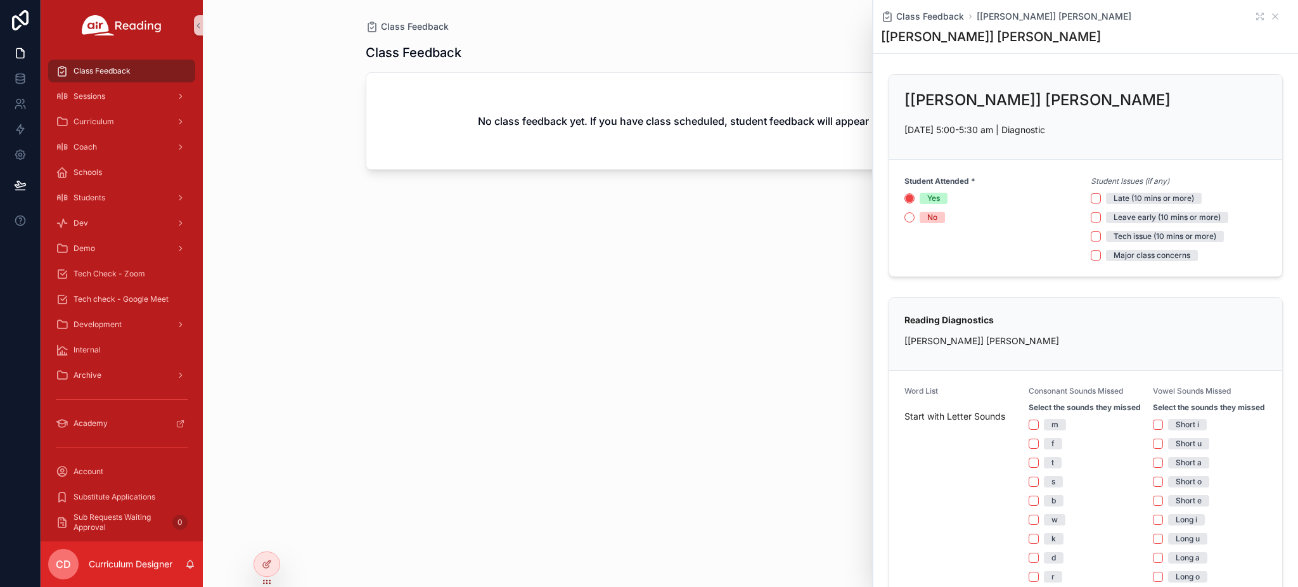
click at [142, 557] on div "CD Curriculum Designer" at bounding box center [122, 564] width 162 height 46
click at [142, 563] on p "Curriculum Designer" at bounding box center [131, 564] width 84 height 13
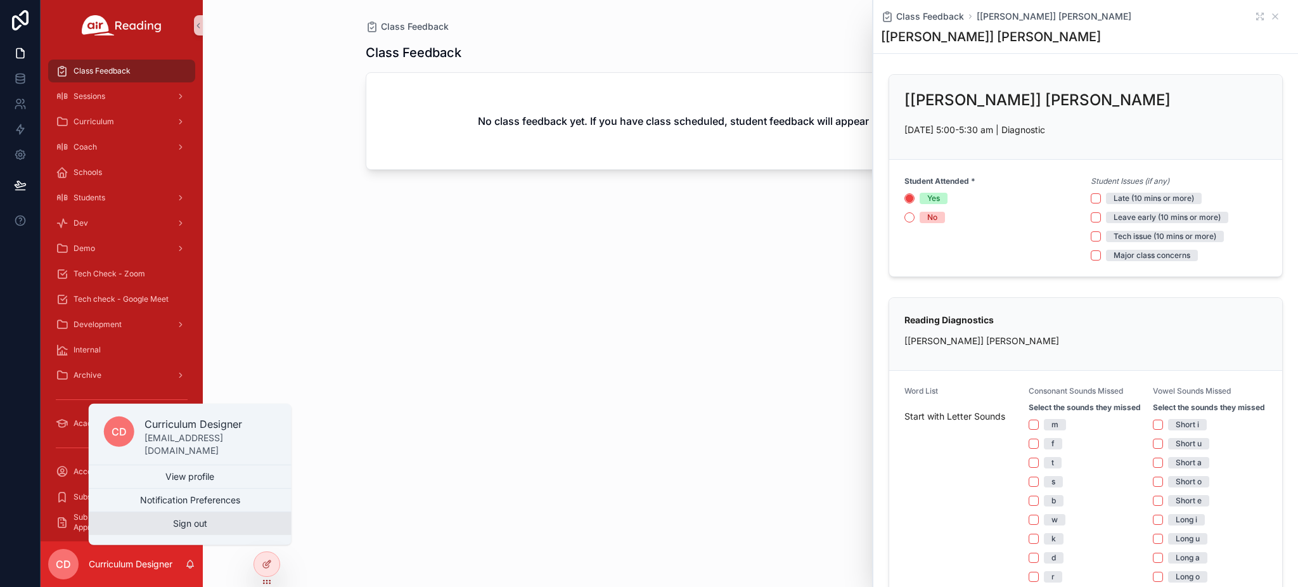
click at [186, 527] on button "Sign out" at bounding box center [190, 523] width 203 height 23
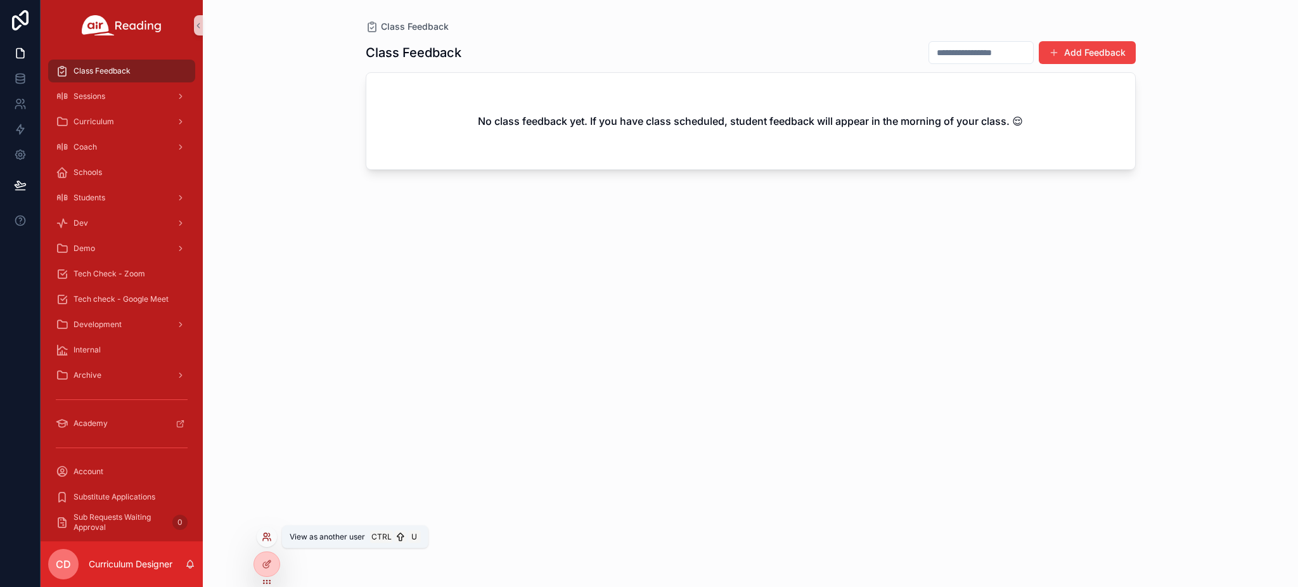
click at [262, 534] on icon at bounding box center [267, 537] width 10 height 10
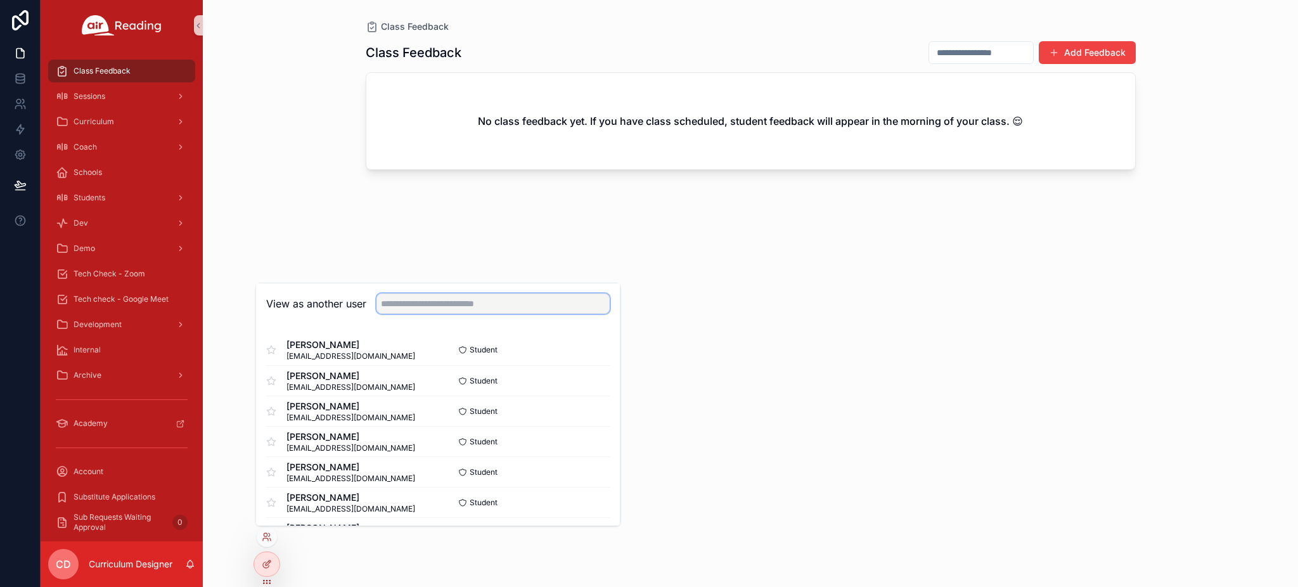
click at [407, 302] on input "text" at bounding box center [492, 303] width 233 height 20
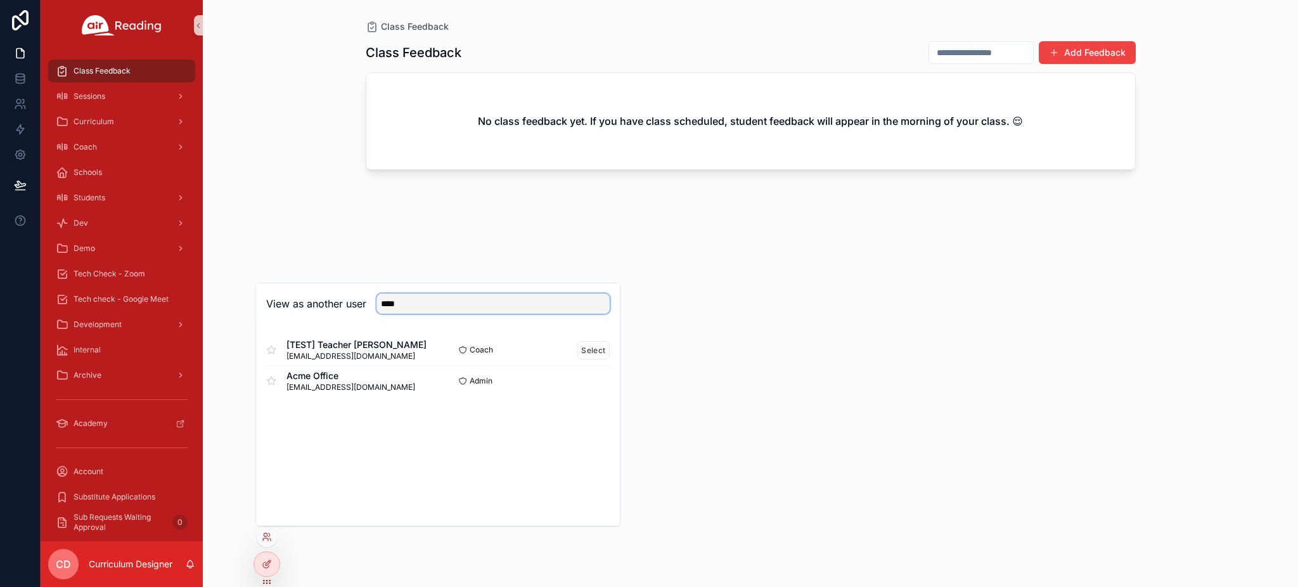
type input "****"
click at [353, 350] on span "[TEST] Teacher [PERSON_NAME]" at bounding box center [356, 344] width 140 height 13
click at [593, 349] on button "Select" at bounding box center [593, 350] width 33 height 18
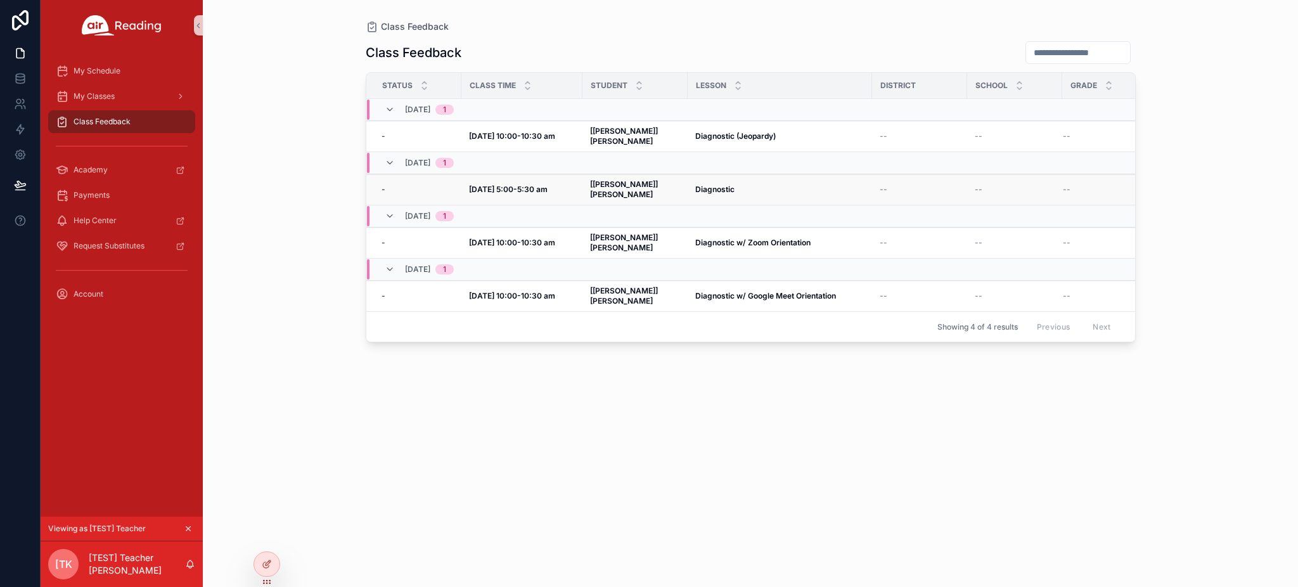
click at [695, 184] on strong "Diagnostic" at bounding box center [714, 189] width 39 height 10
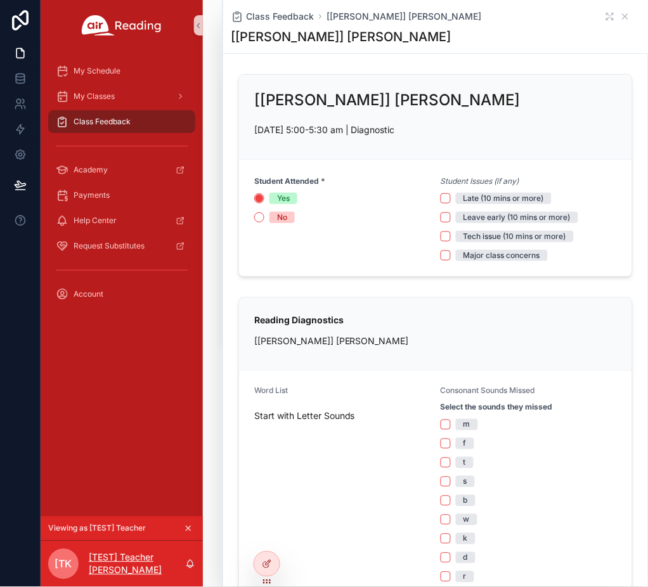
click at [115, 561] on p "[TEST] Teacher [PERSON_NAME]" at bounding box center [137, 563] width 96 height 25
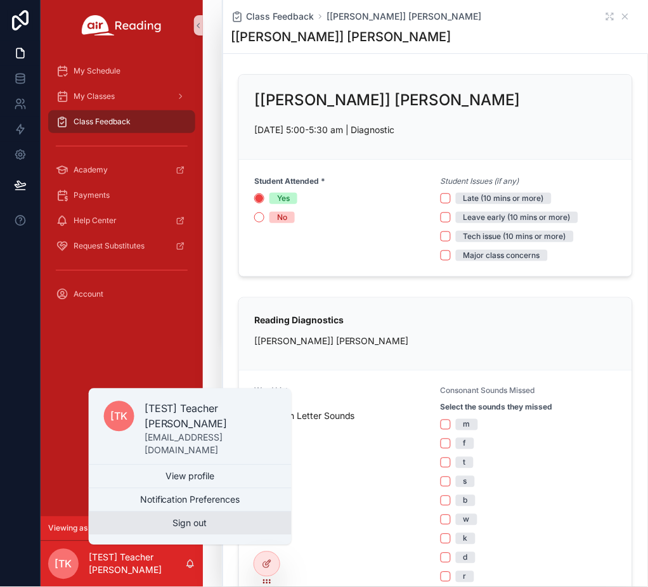
click at [149, 524] on button "Sign out" at bounding box center [190, 523] width 203 height 23
